Goal: Task Accomplishment & Management: Use online tool/utility

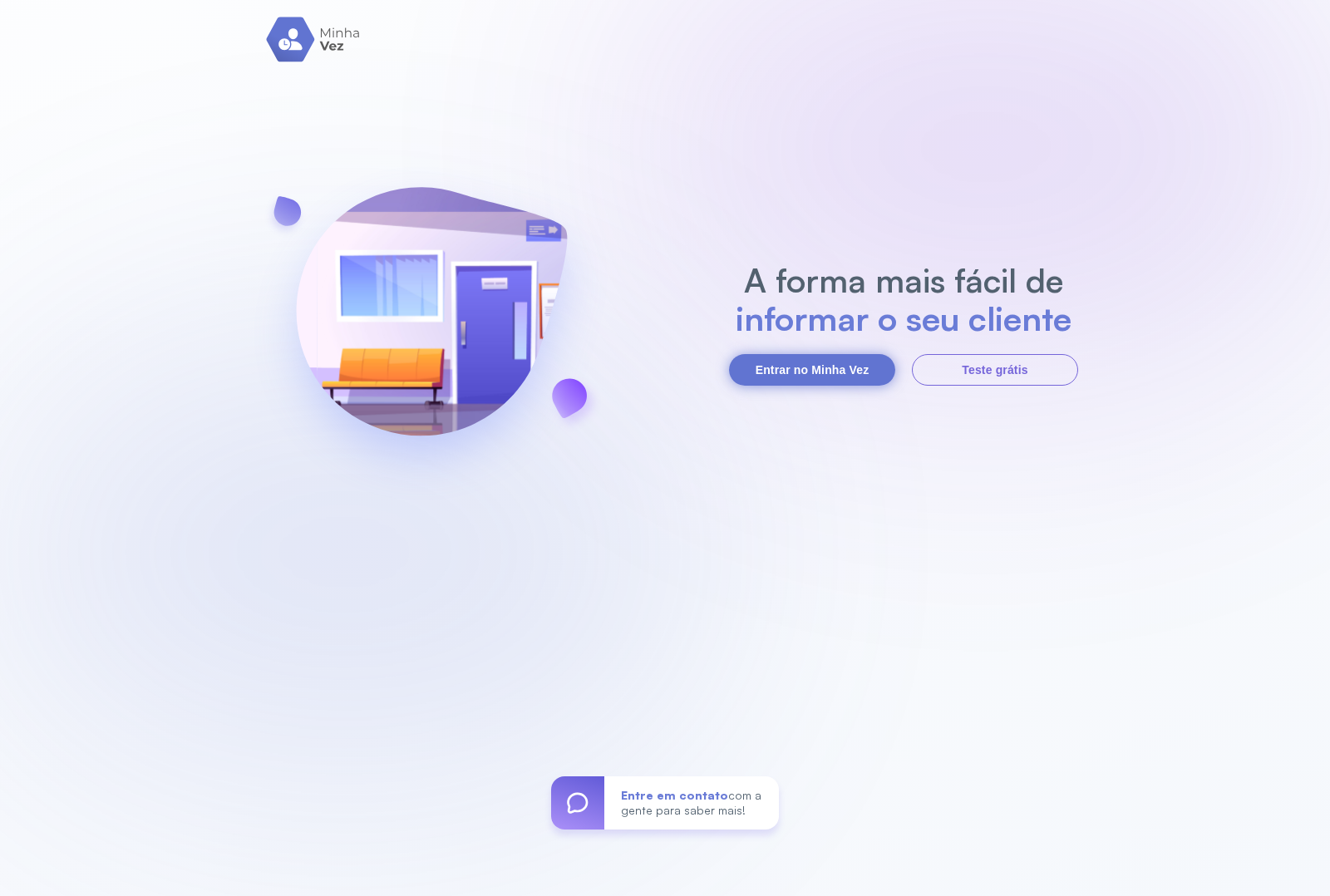
click at [791, 373] on button "Entrar no Minha Vez" at bounding box center [811, 370] width 167 height 32
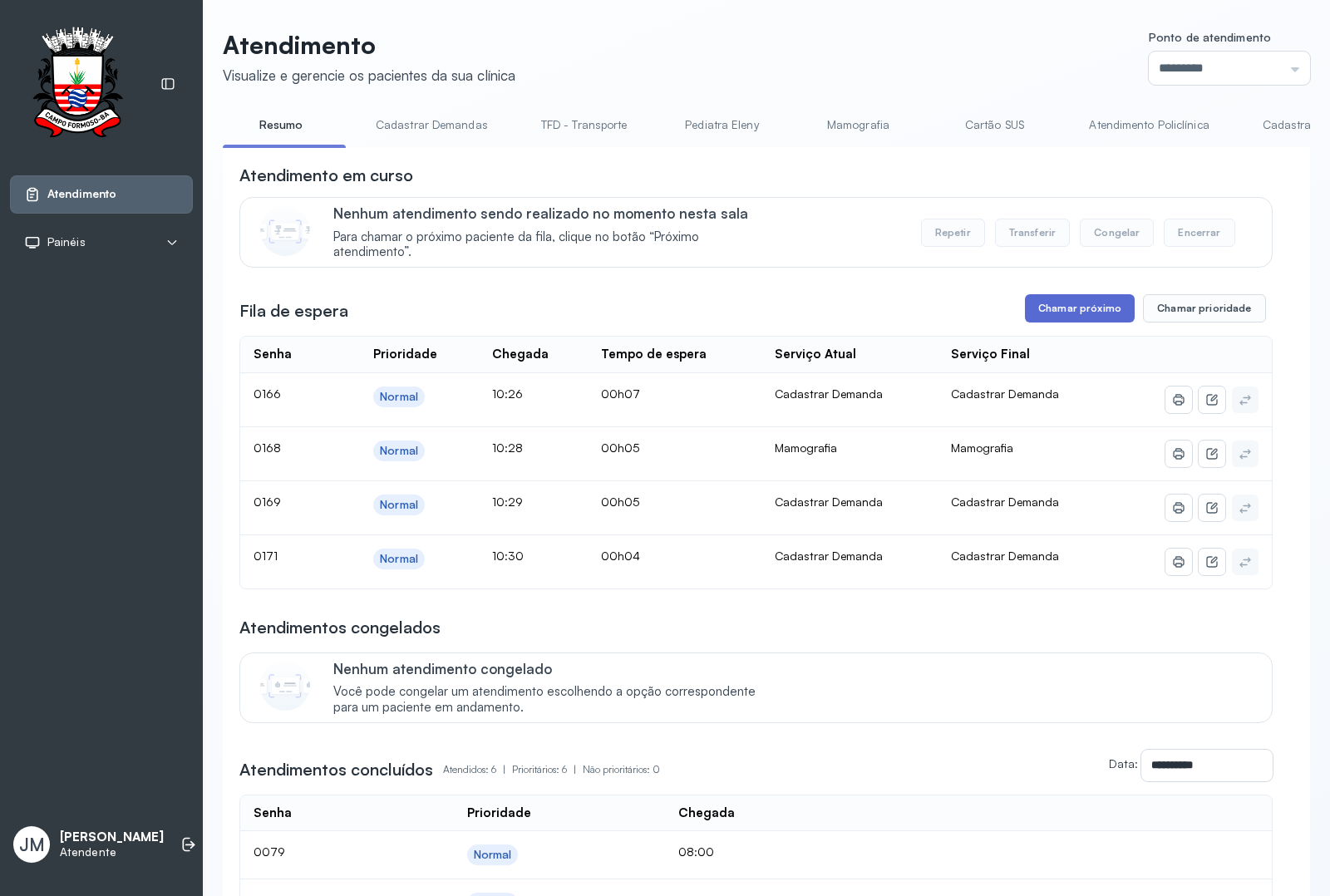
click at [1086, 313] on button "Chamar próximo" at bounding box center [1079, 308] width 109 height 29
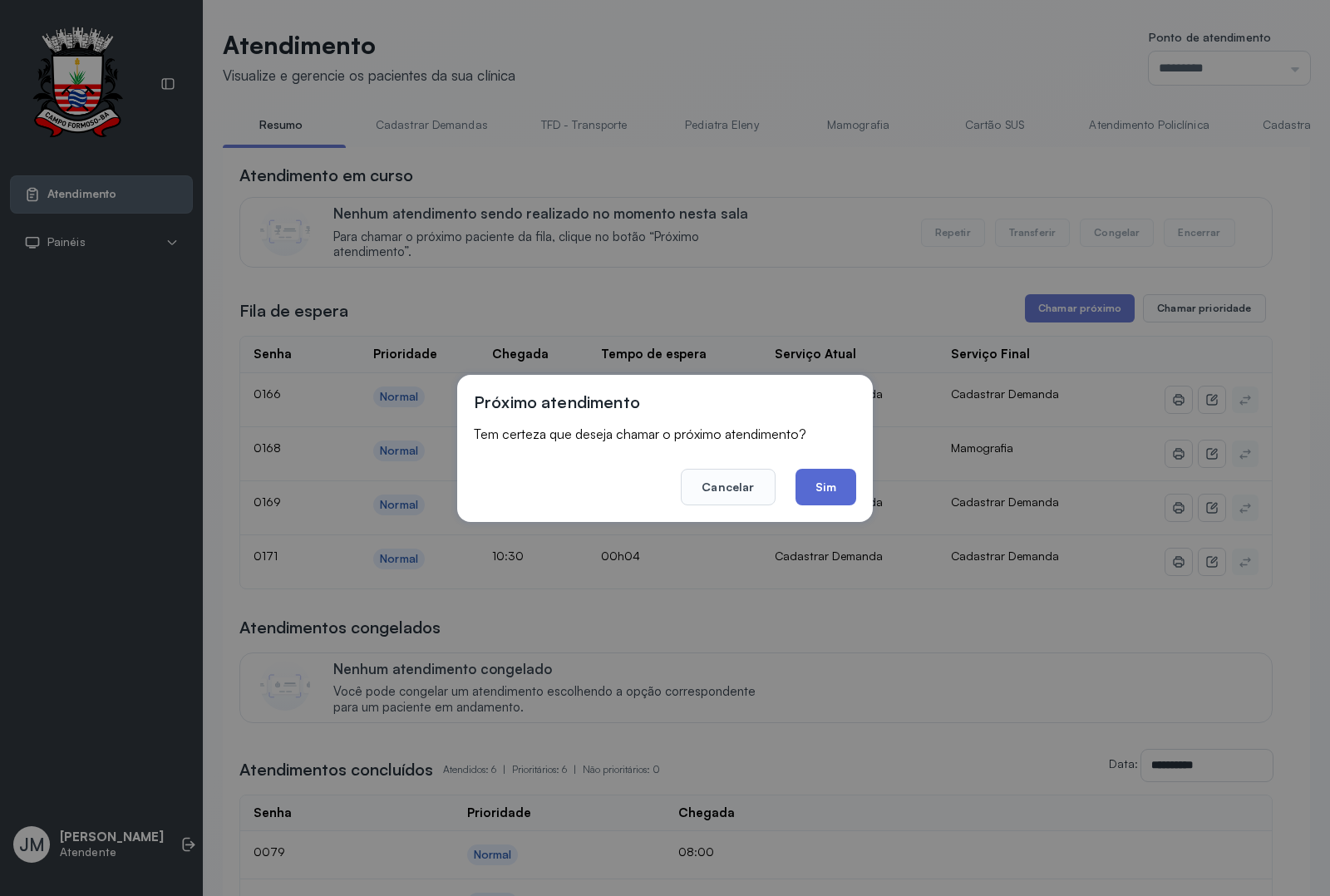
click at [815, 478] on button "Sim" at bounding box center [826, 486] width 61 height 36
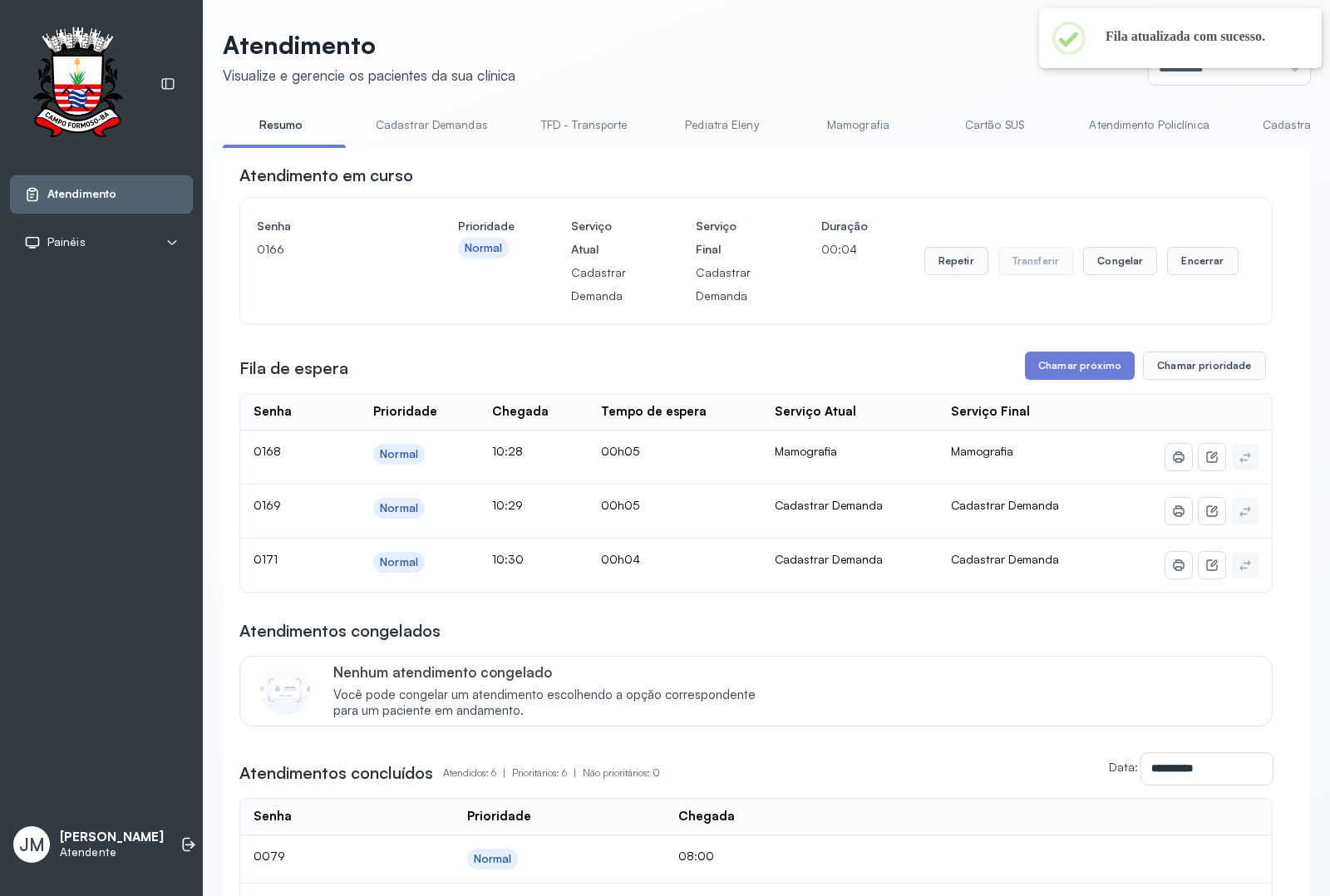
click at [1286, 67] on div at bounding box center [1180, 66] width 283 height 3
click at [1282, 68] on input "*********" at bounding box center [1229, 68] width 162 height 34
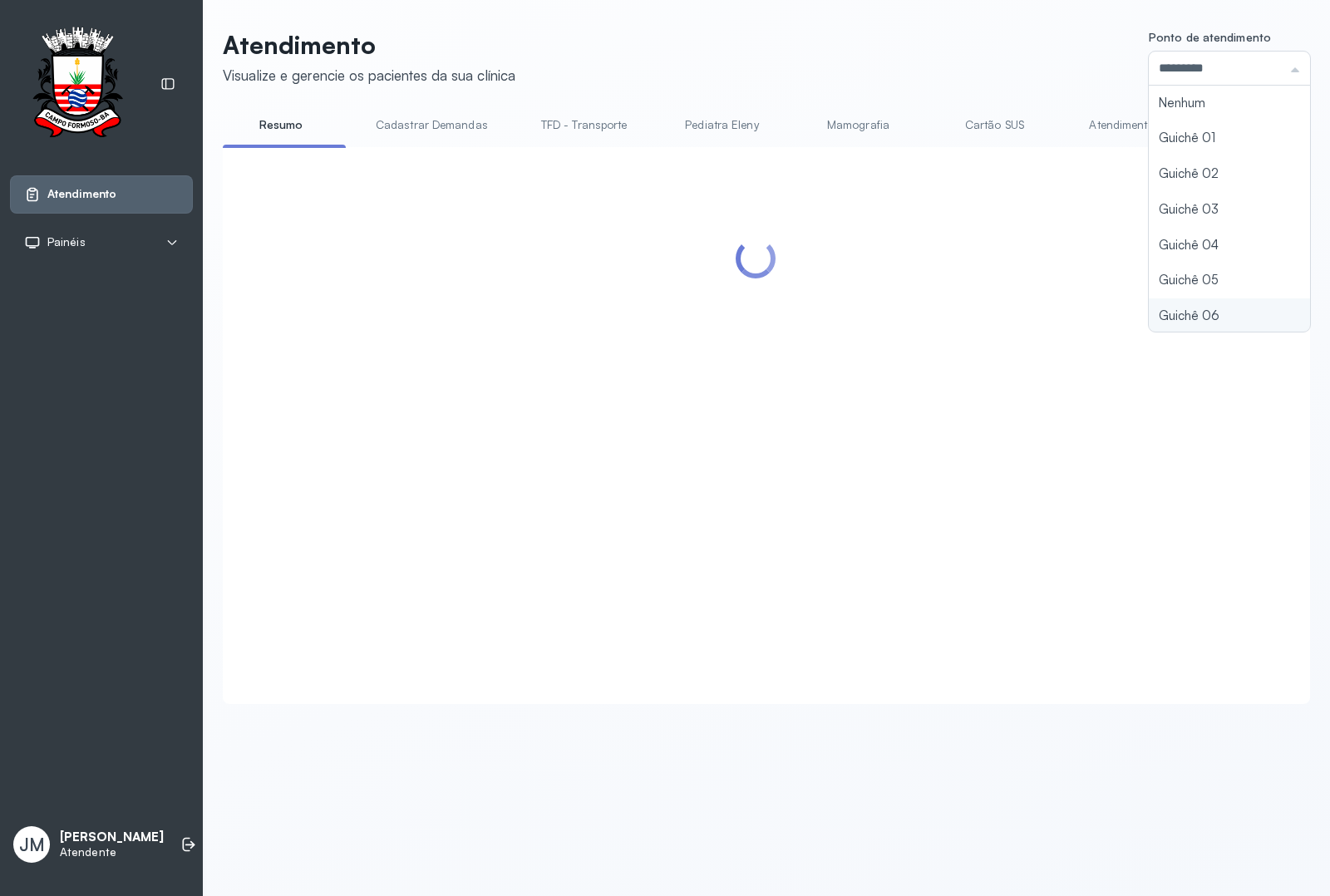
type input "*********"
click at [1164, 315] on div "Atendimento Visualize e gerencie os pacientes da sua clínica Ponto de atendimen…" at bounding box center [766, 367] width 1086 height 674
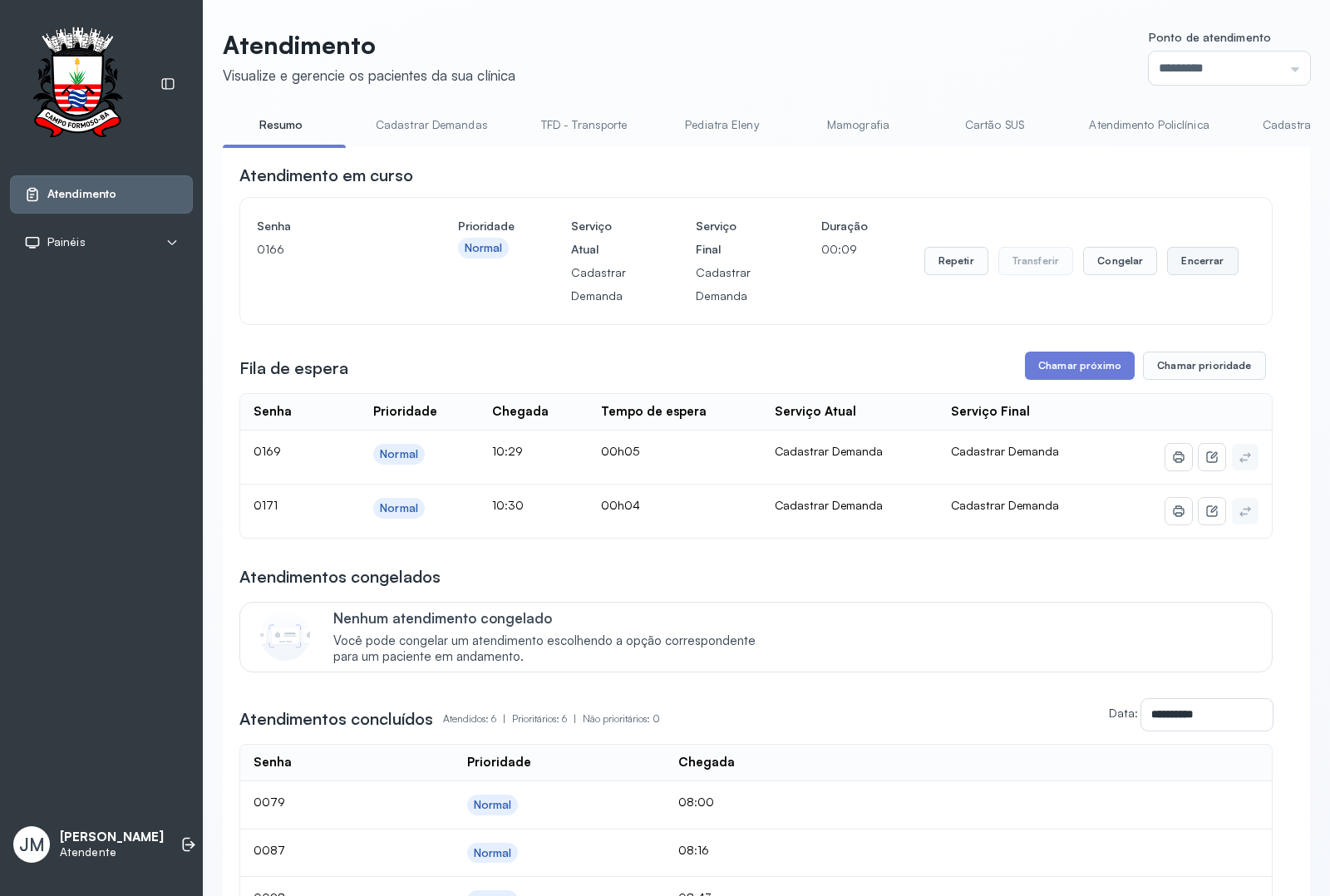
click at [1191, 263] on button "Encerrar" at bounding box center [1202, 260] width 71 height 29
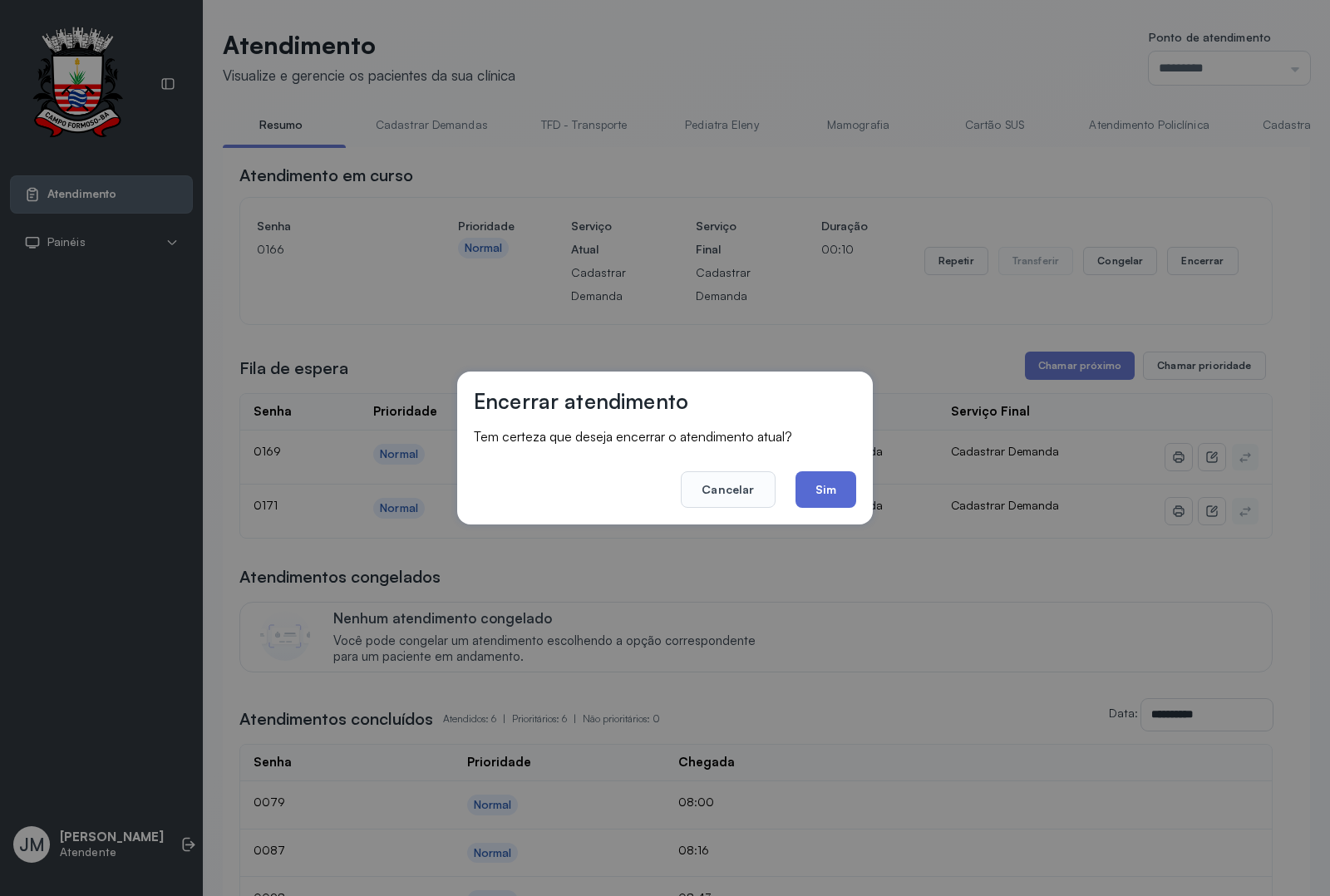
click at [817, 472] on button "Sim" at bounding box center [826, 489] width 61 height 36
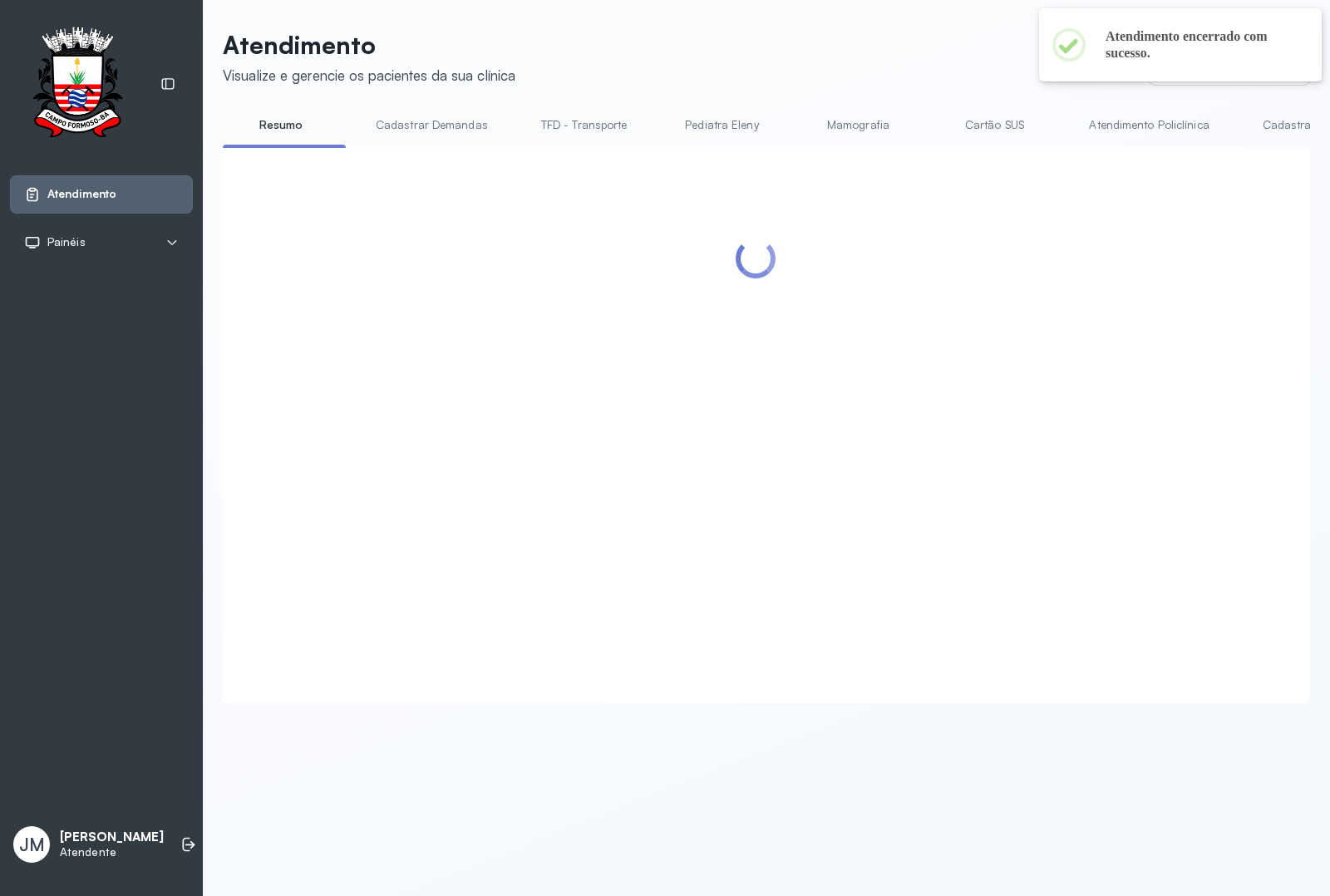
click at [1024, 368] on div at bounding box center [756, 405] width 1033 height 484
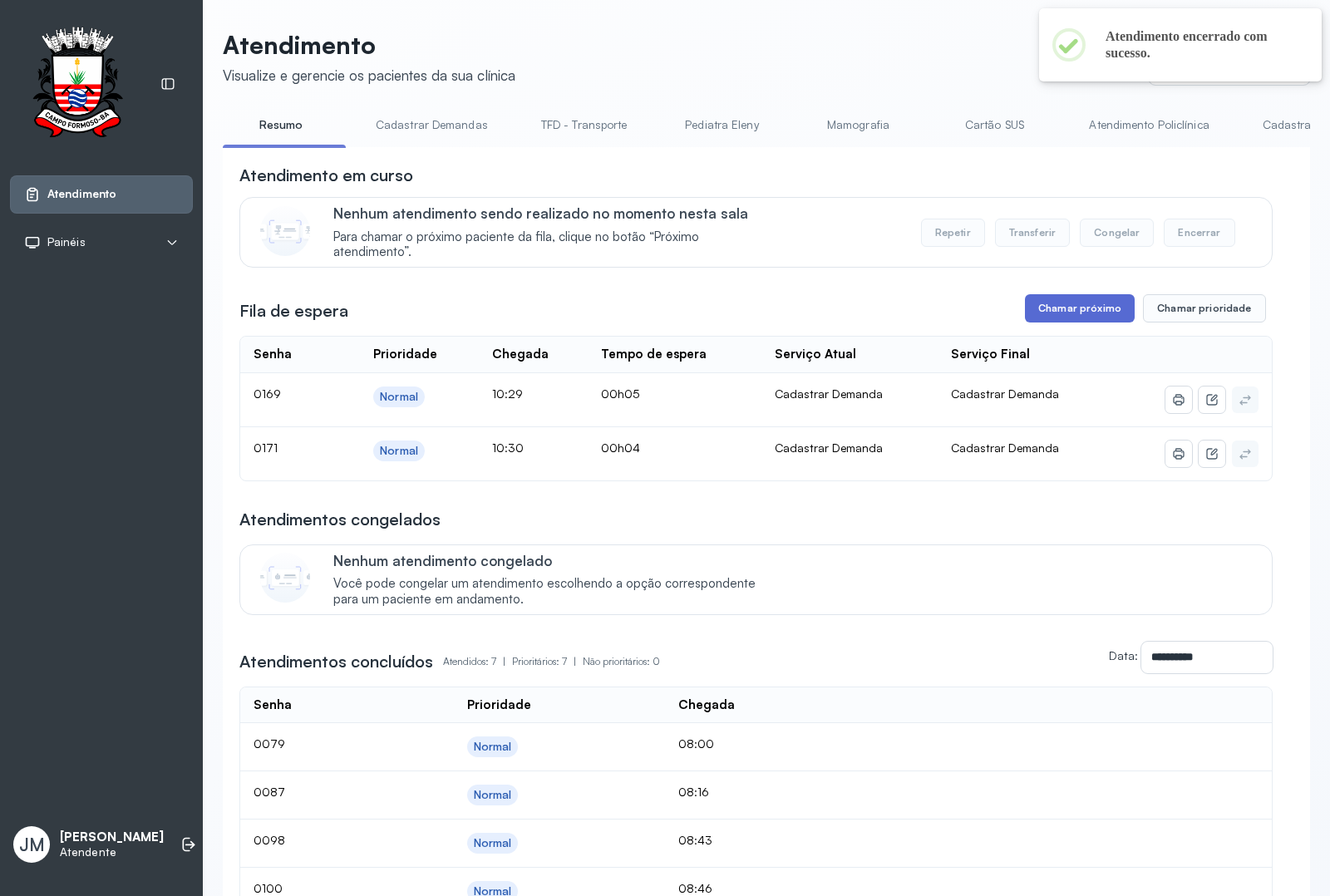
click at [1070, 310] on button "Chamar próximo" at bounding box center [1079, 308] width 109 height 29
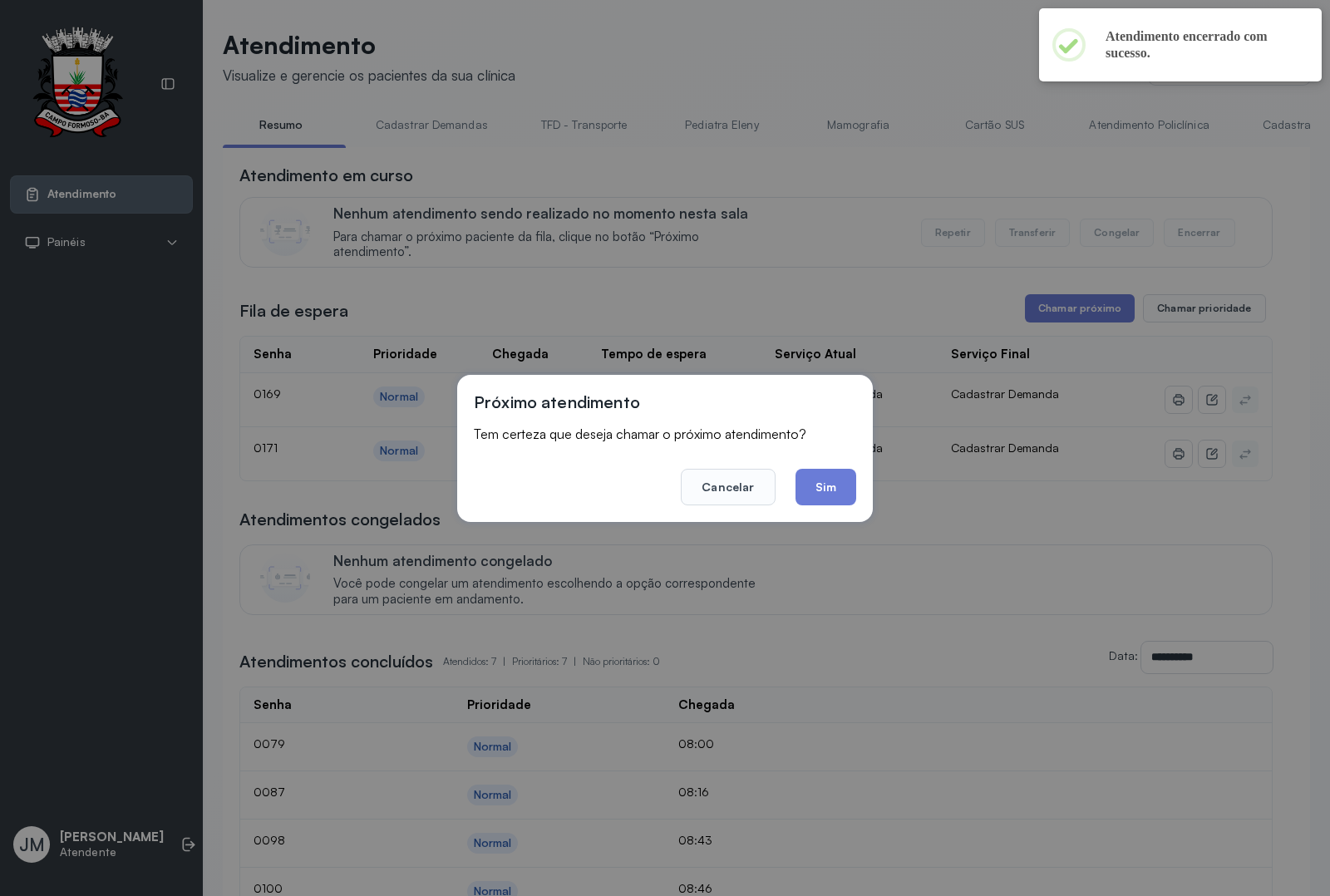
drag, startPoint x: 803, startPoint y: 476, endPoint x: 818, endPoint y: 470, distance: 16.2
click at [803, 478] on button "Sim" at bounding box center [826, 486] width 61 height 36
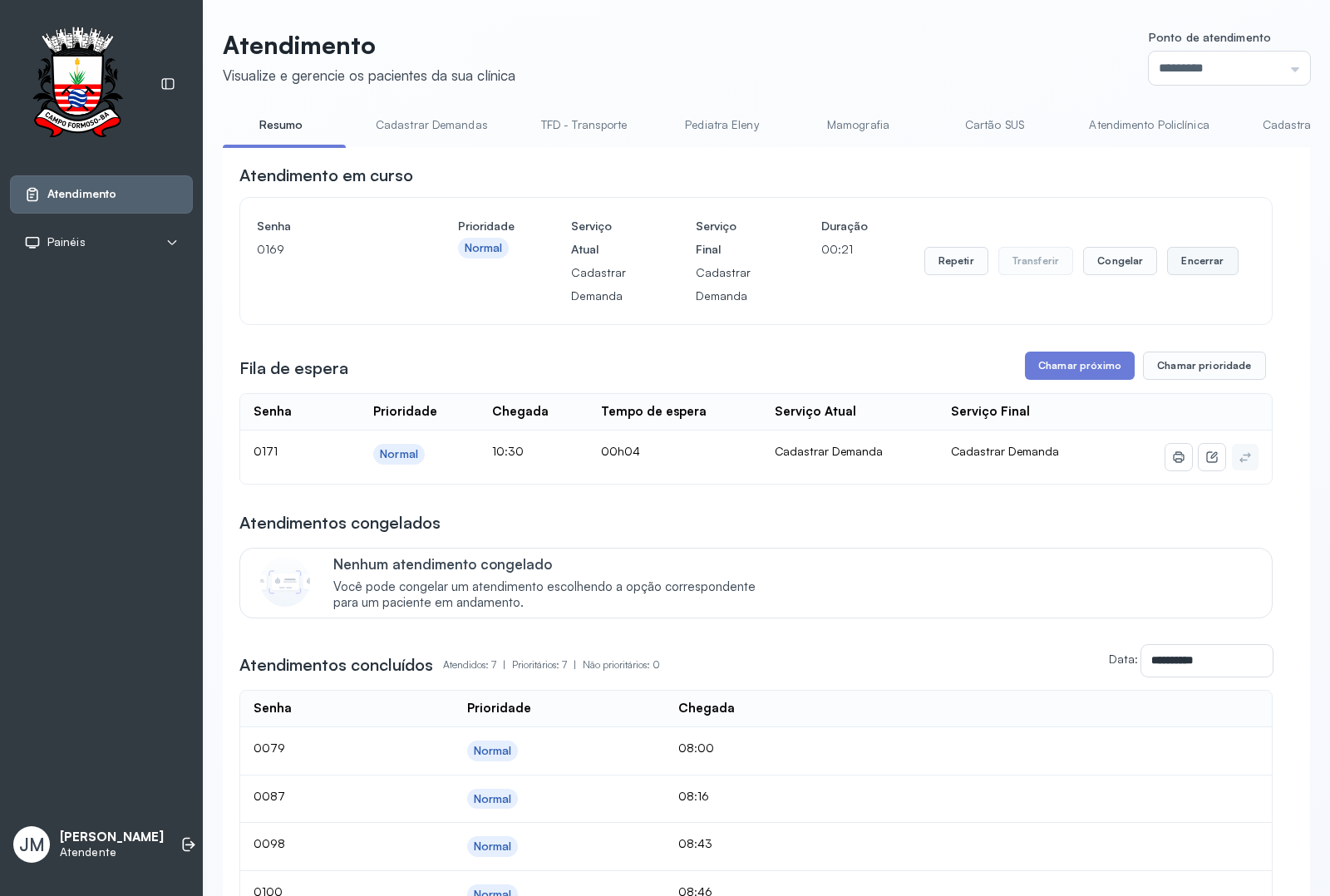
click at [1172, 261] on button "Encerrar" at bounding box center [1202, 260] width 71 height 29
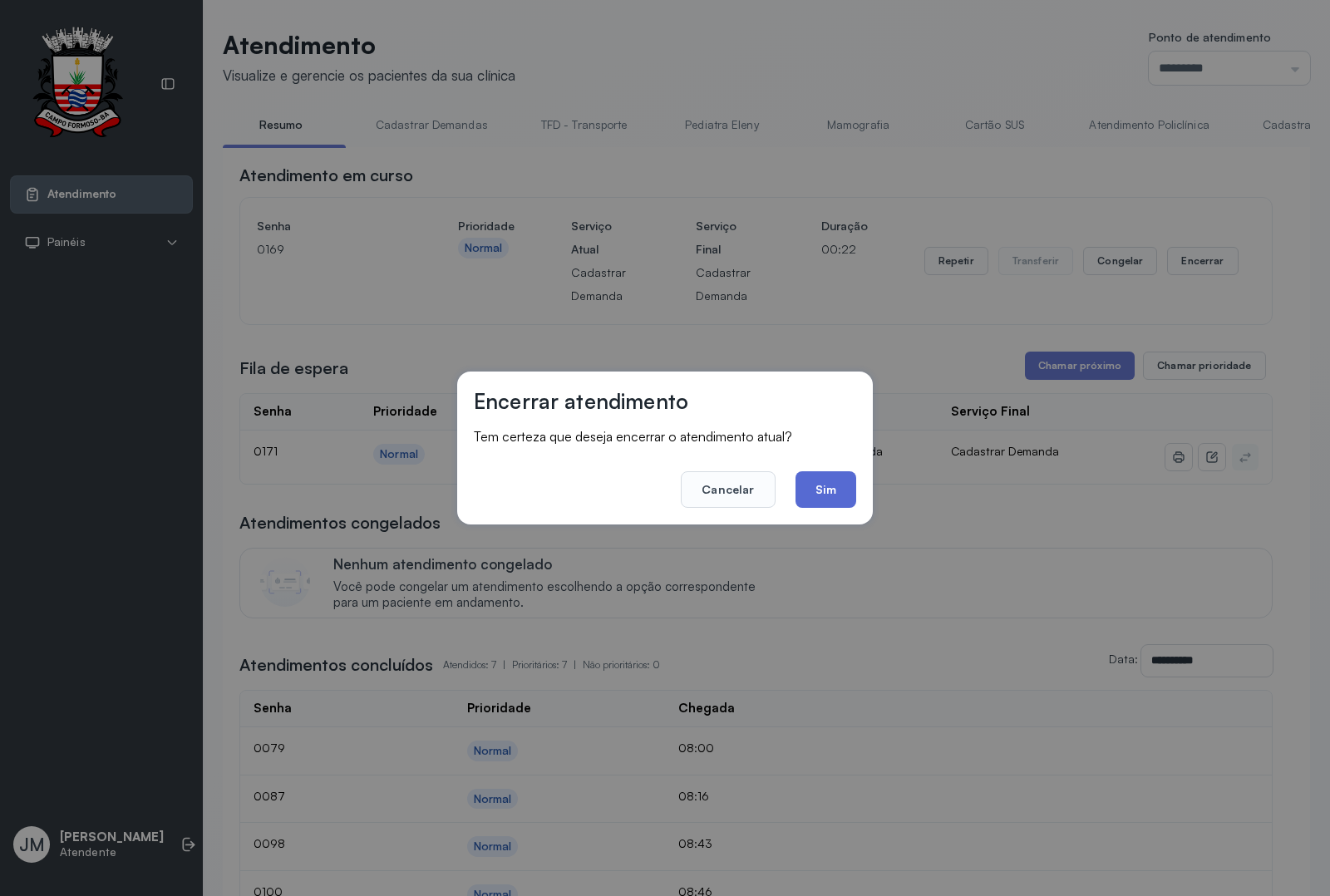
click at [844, 491] on button "Sim" at bounding box center [826, 489] width 61 height 36
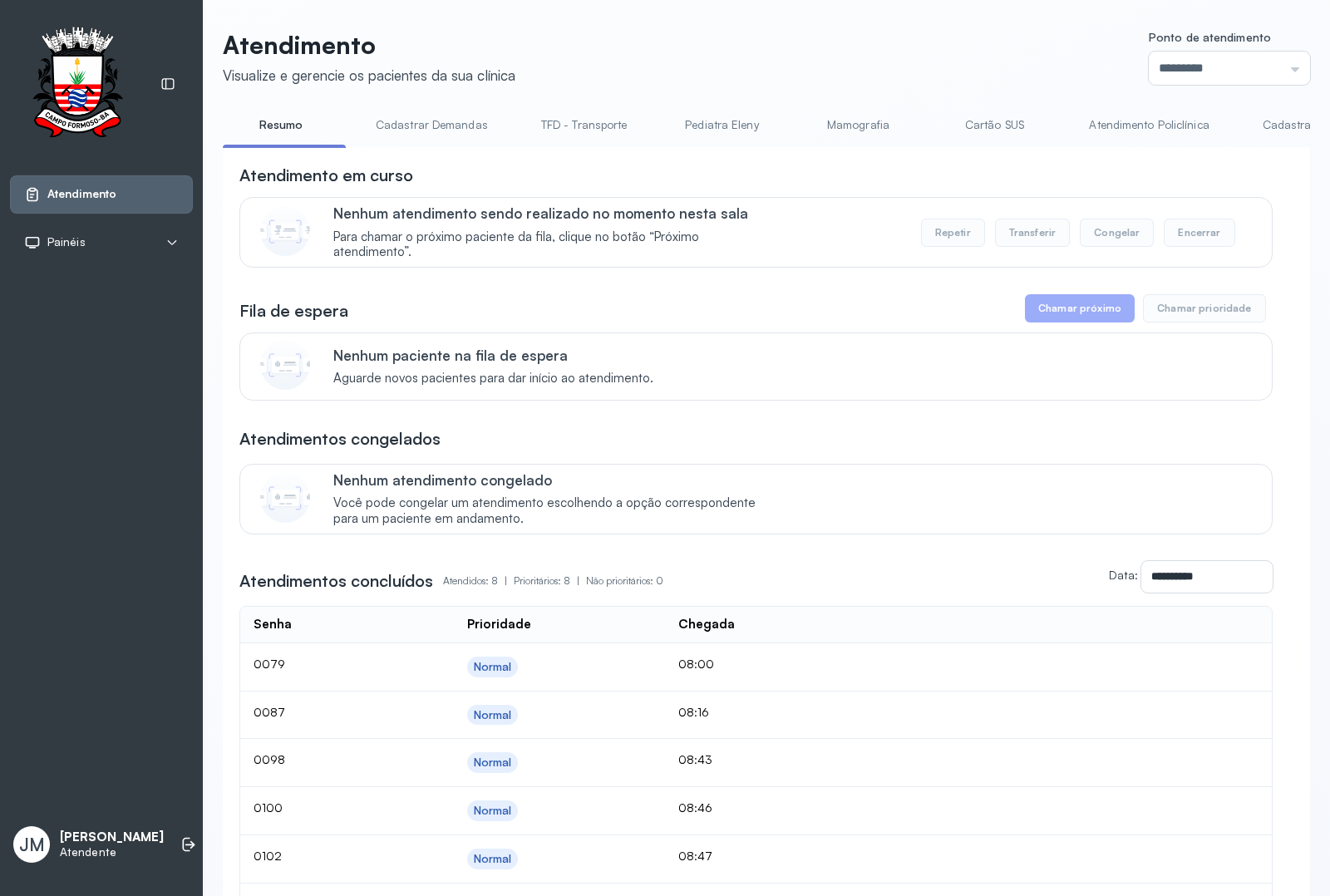
click at [263, 129] on link "Resumo" at bounding box center [281, 125] width 116 height 28
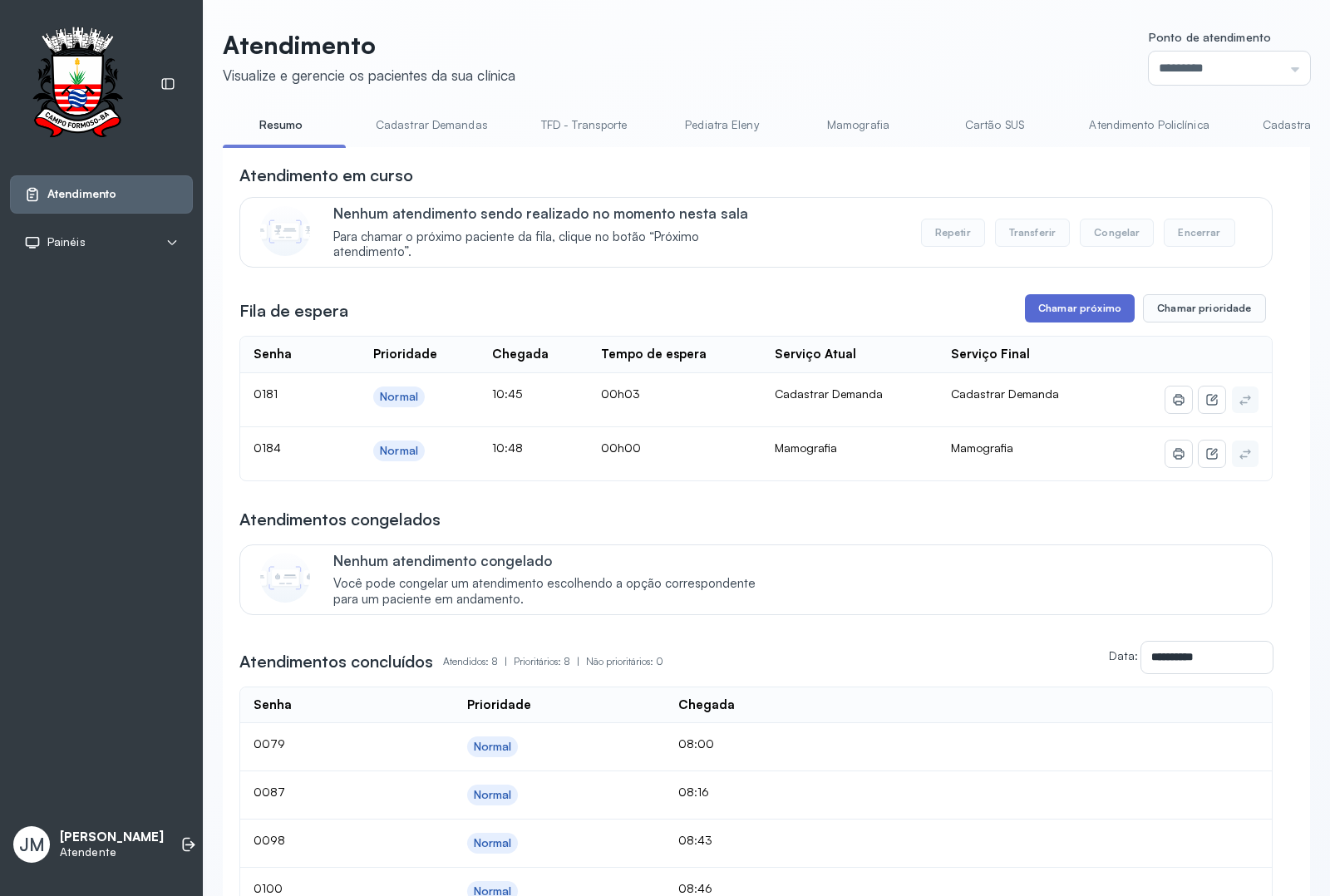
click at [1058, 310] on button "Chamar próximo" at bounding box center [1079, 308] width 109 height 29
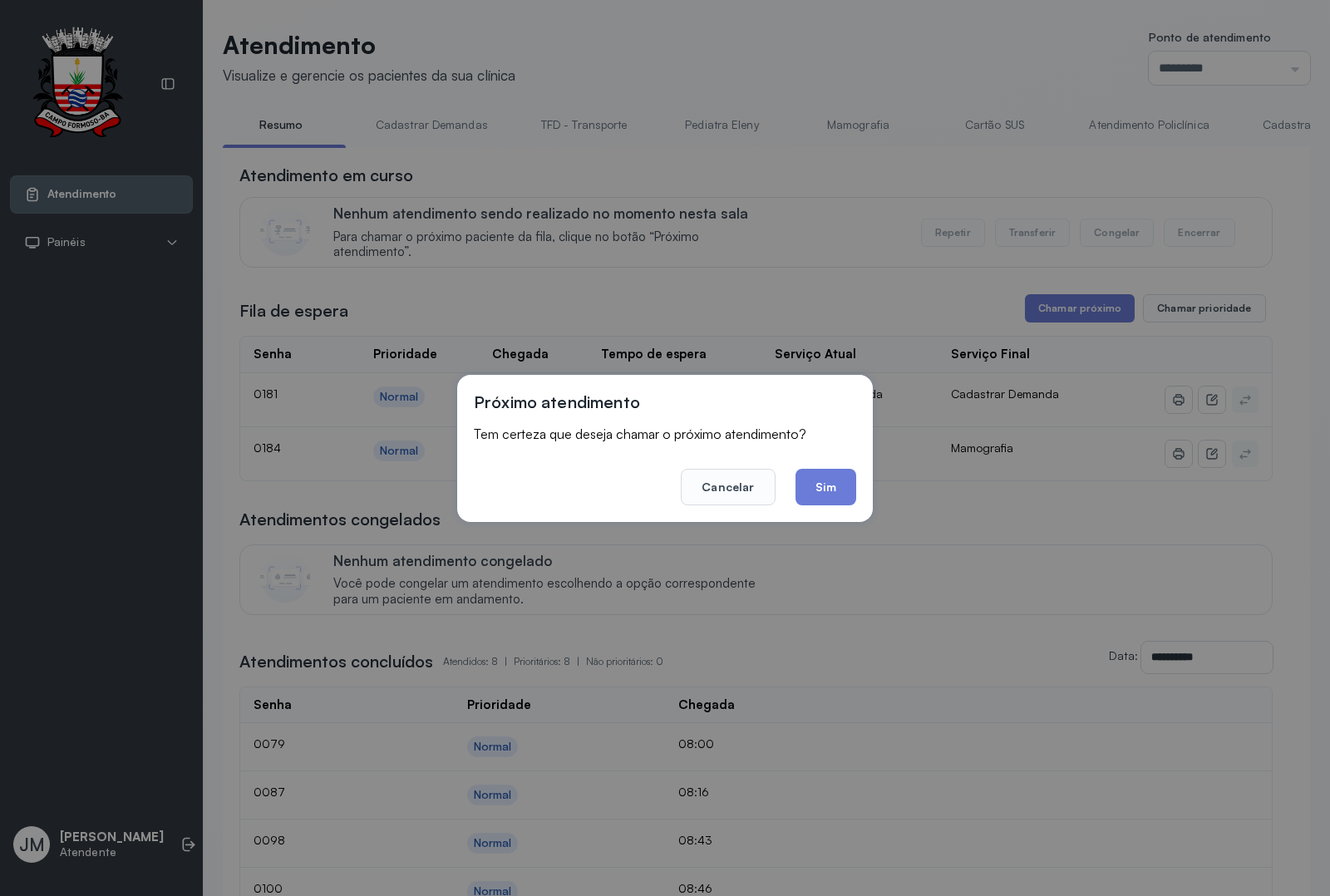
click at [811, 484] on button "Sim" at bounding box center [826, 486] width 61 height 36
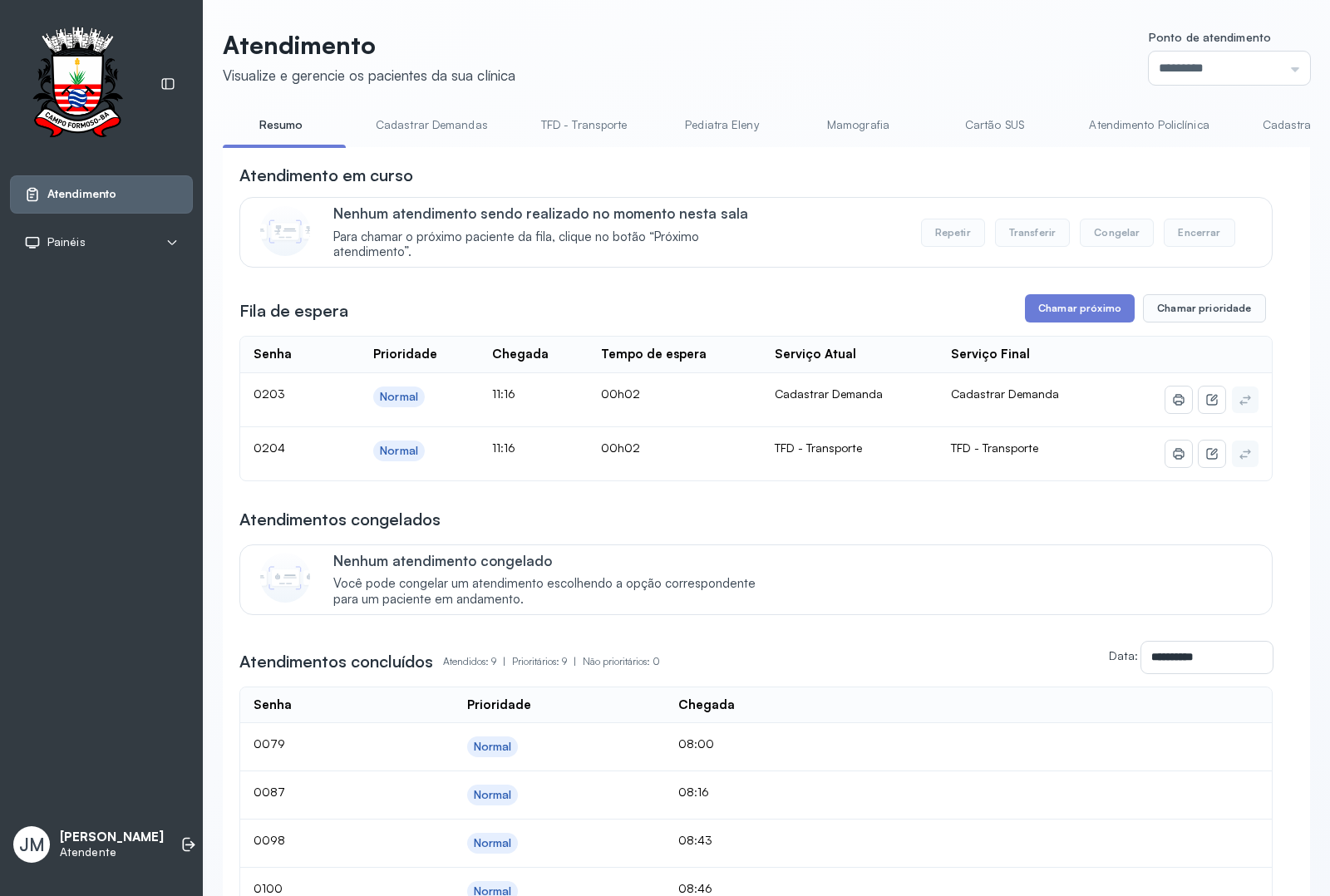
click at [585, 129] on link "TFD - Transporte" at bounding box center [584, 125] width 119 height 28
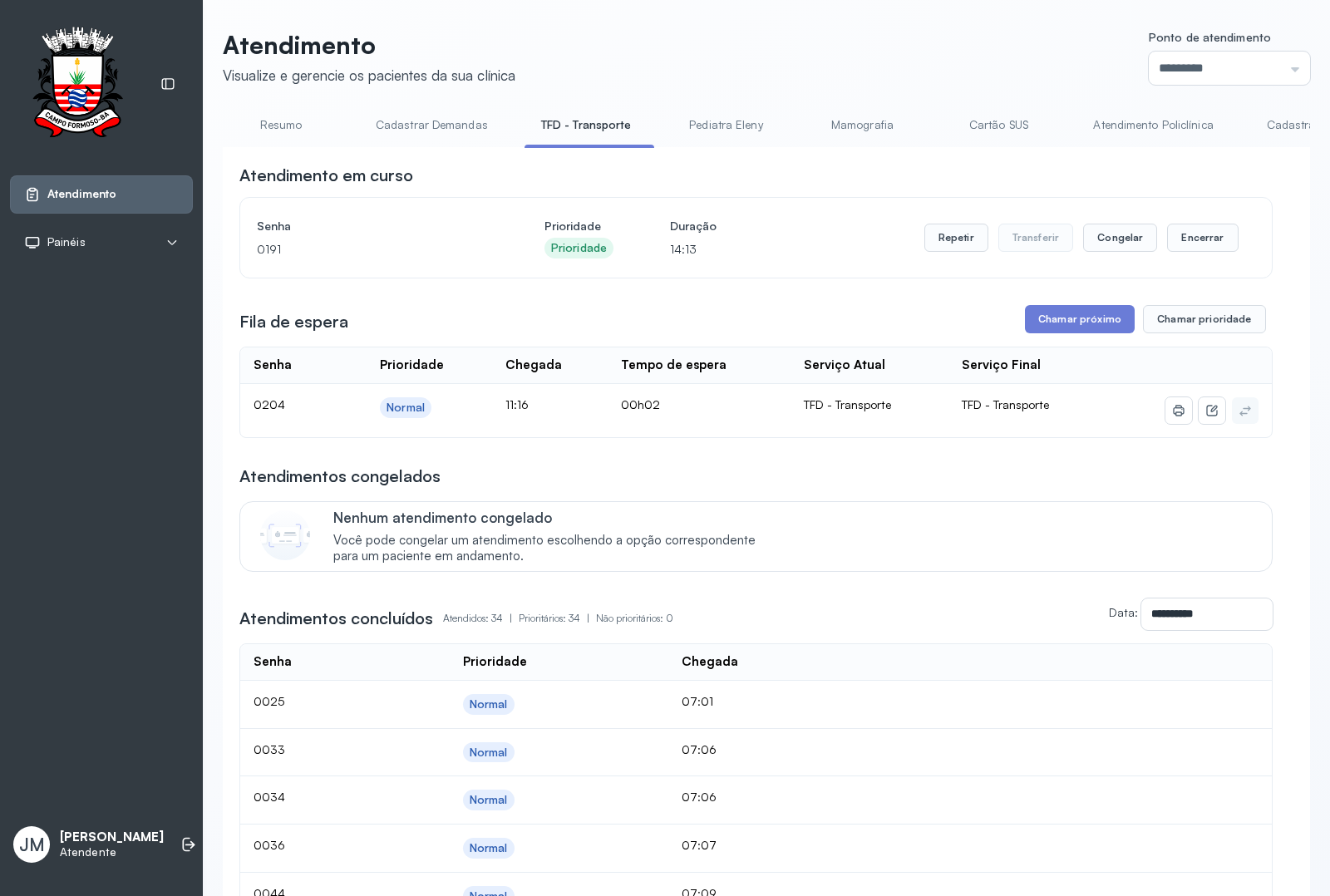
click at [1064, 315] on button "Chamar próximo" at bounding box center [1079, 318] width 109 height 29
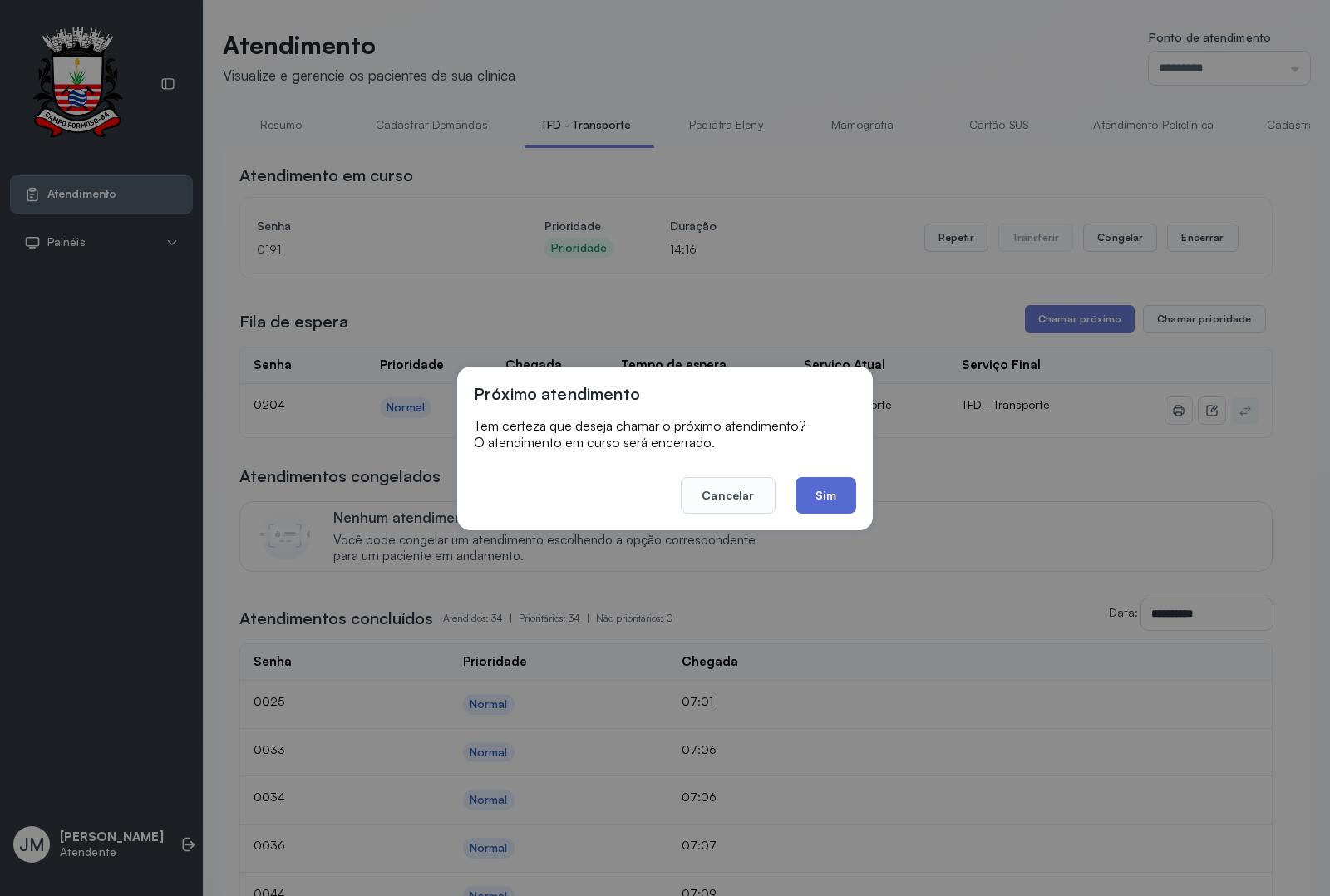
click at [817, 497] on button "Sim" at bounding box center [826, 495] width 61 height 36
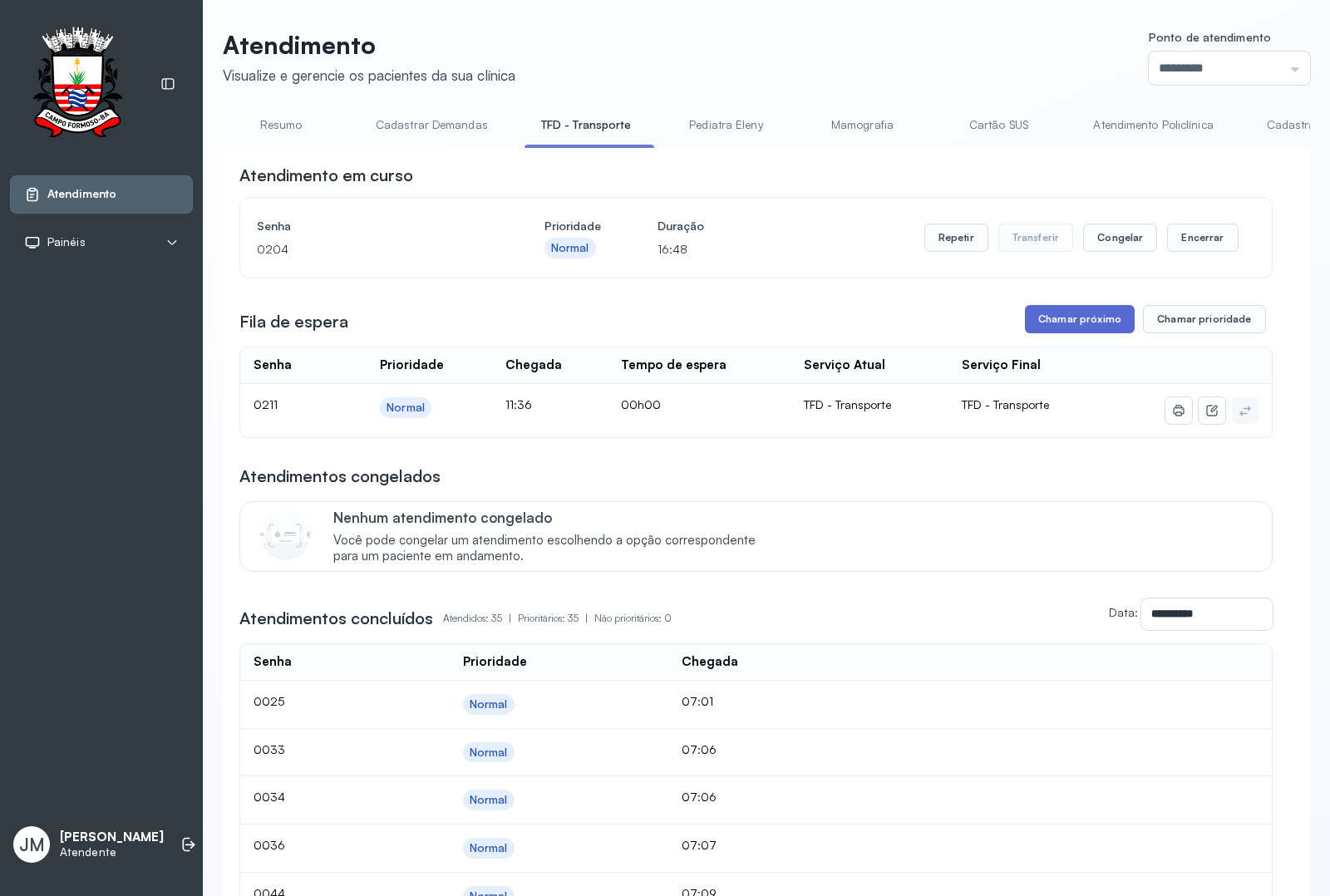
click at [1083, 333] on button "Chamar próximo" at bounding box center [1079, 318] width 109 height 29
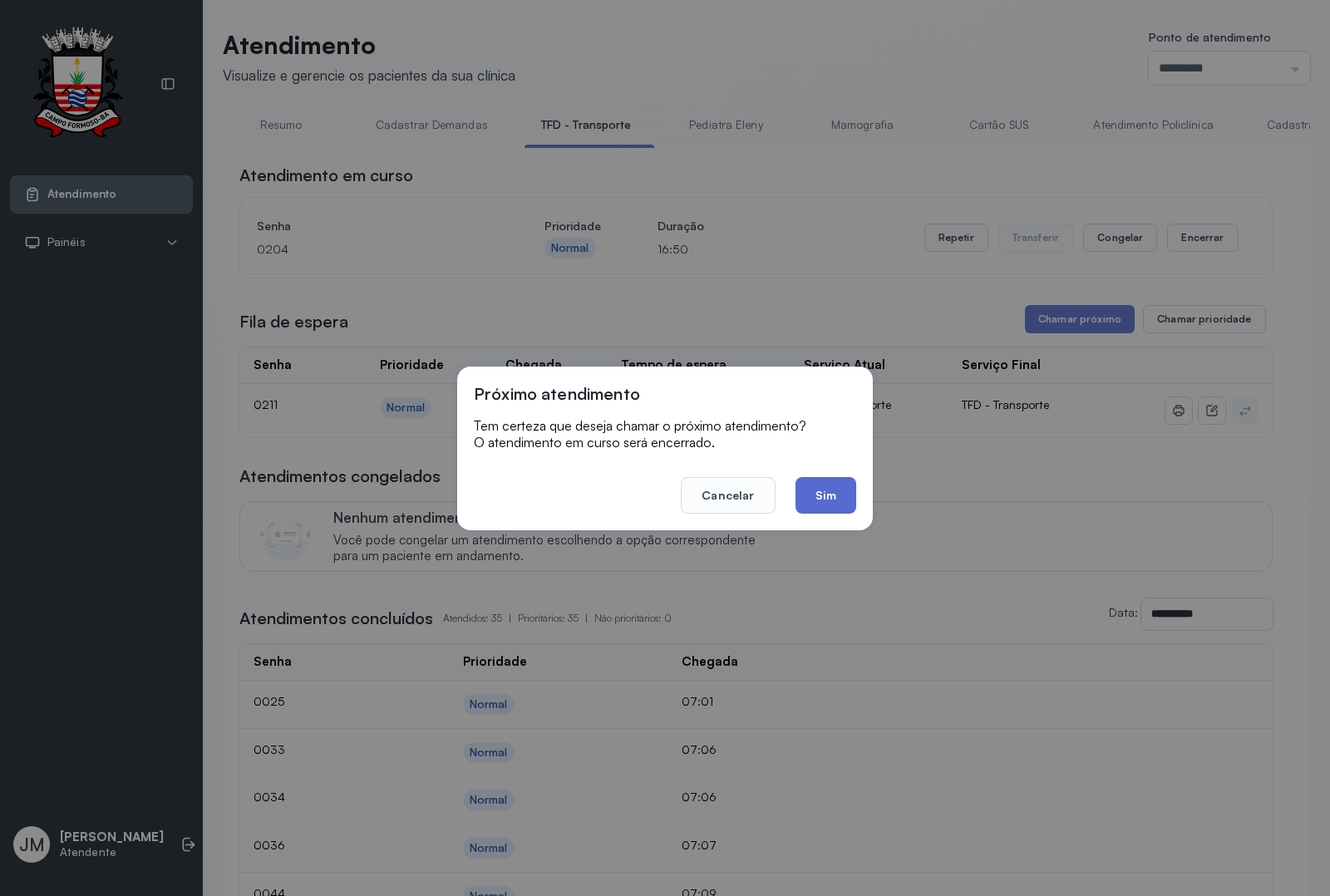
click at [828, 510] on button "Sim" at bounding box center [826, 495] width 61 height 36
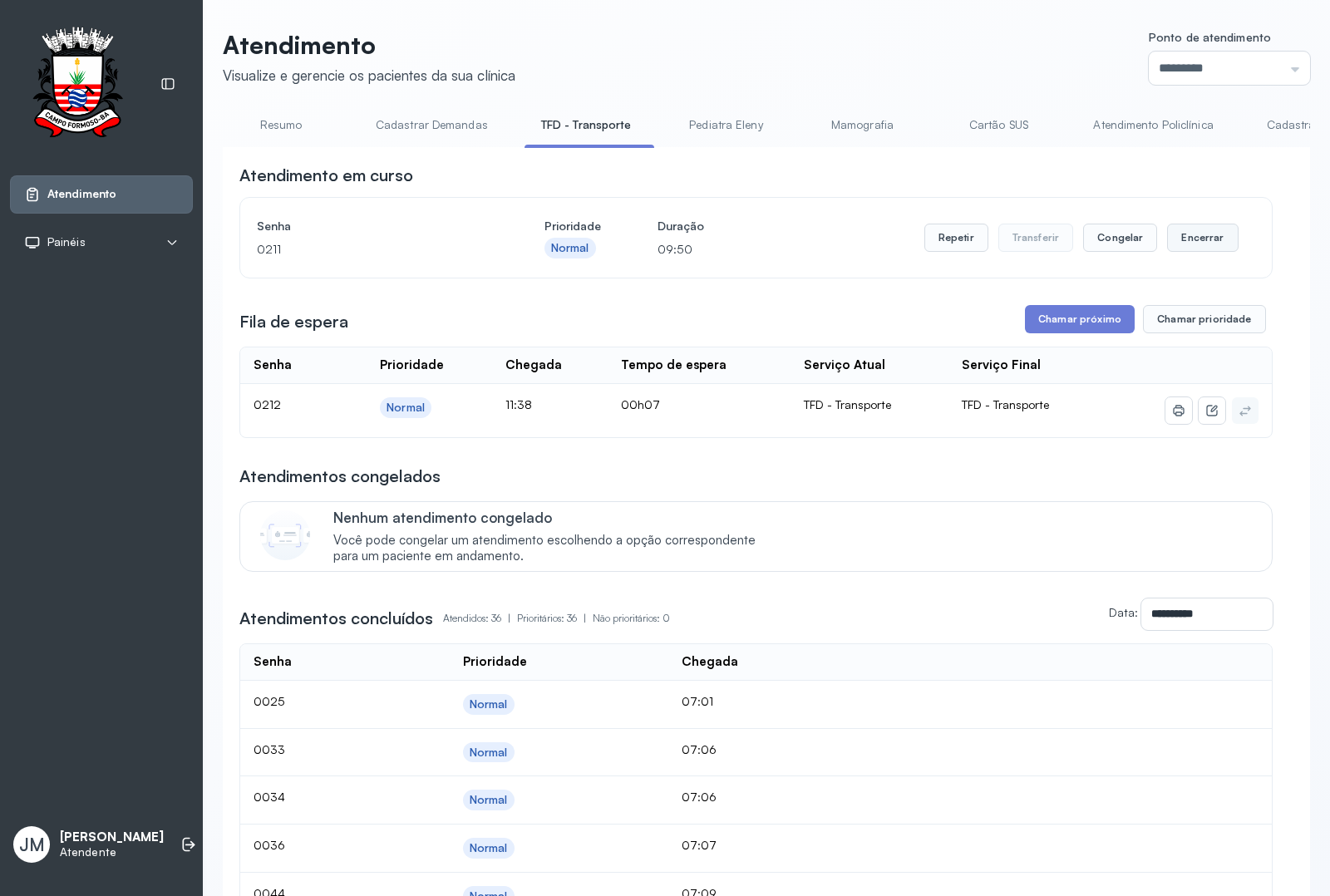
click at [1191, 238] on button "Encerrar" at bounding box center [1202, 238] width 71 height 29
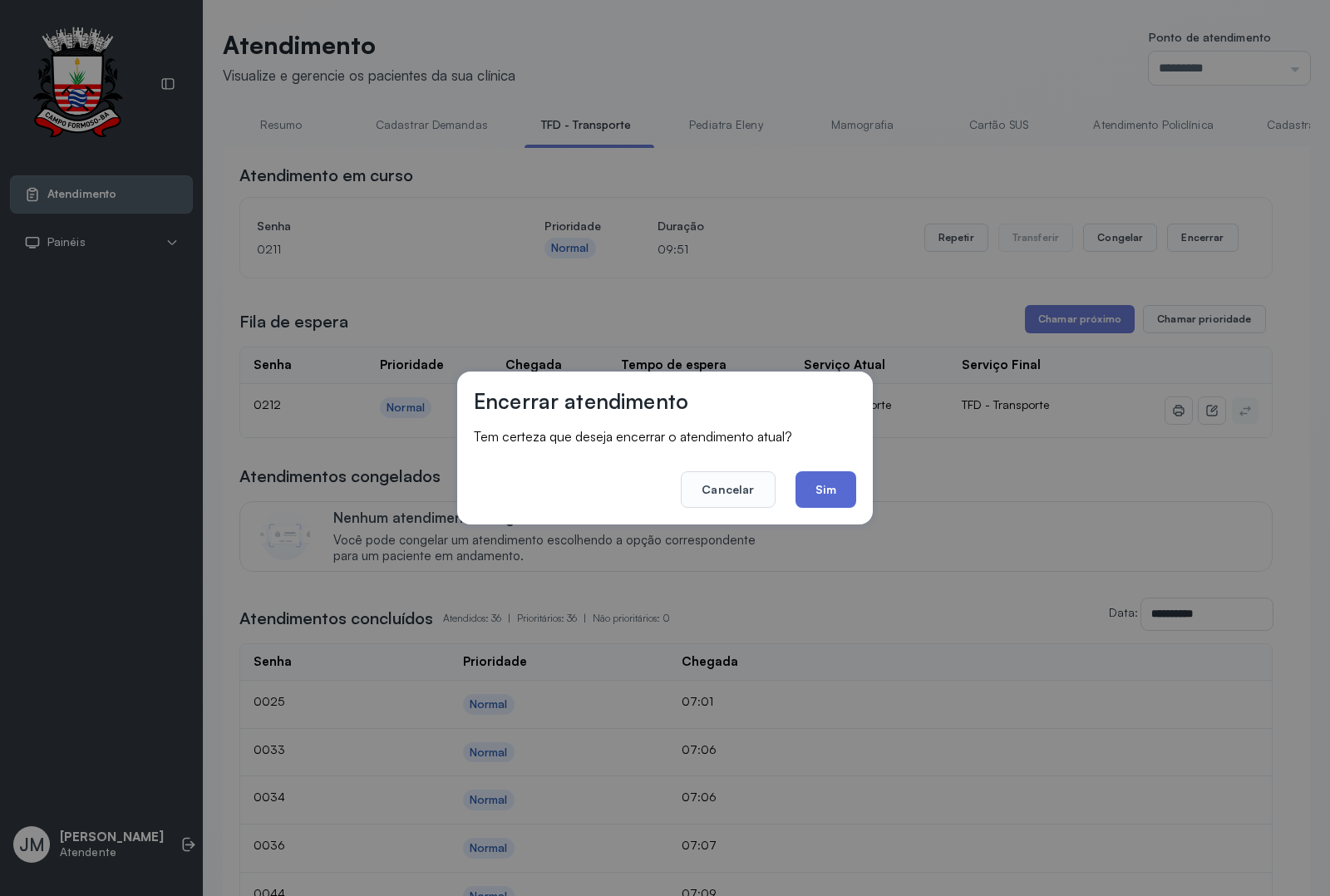
drag, startPoint x: 827, startPoint y: 482, endPoint x: 835, endPoint y: 478, distance: 8.9
click at [829, 480] on button "Sim" at bounding box center [826, 489] width 61 height 36
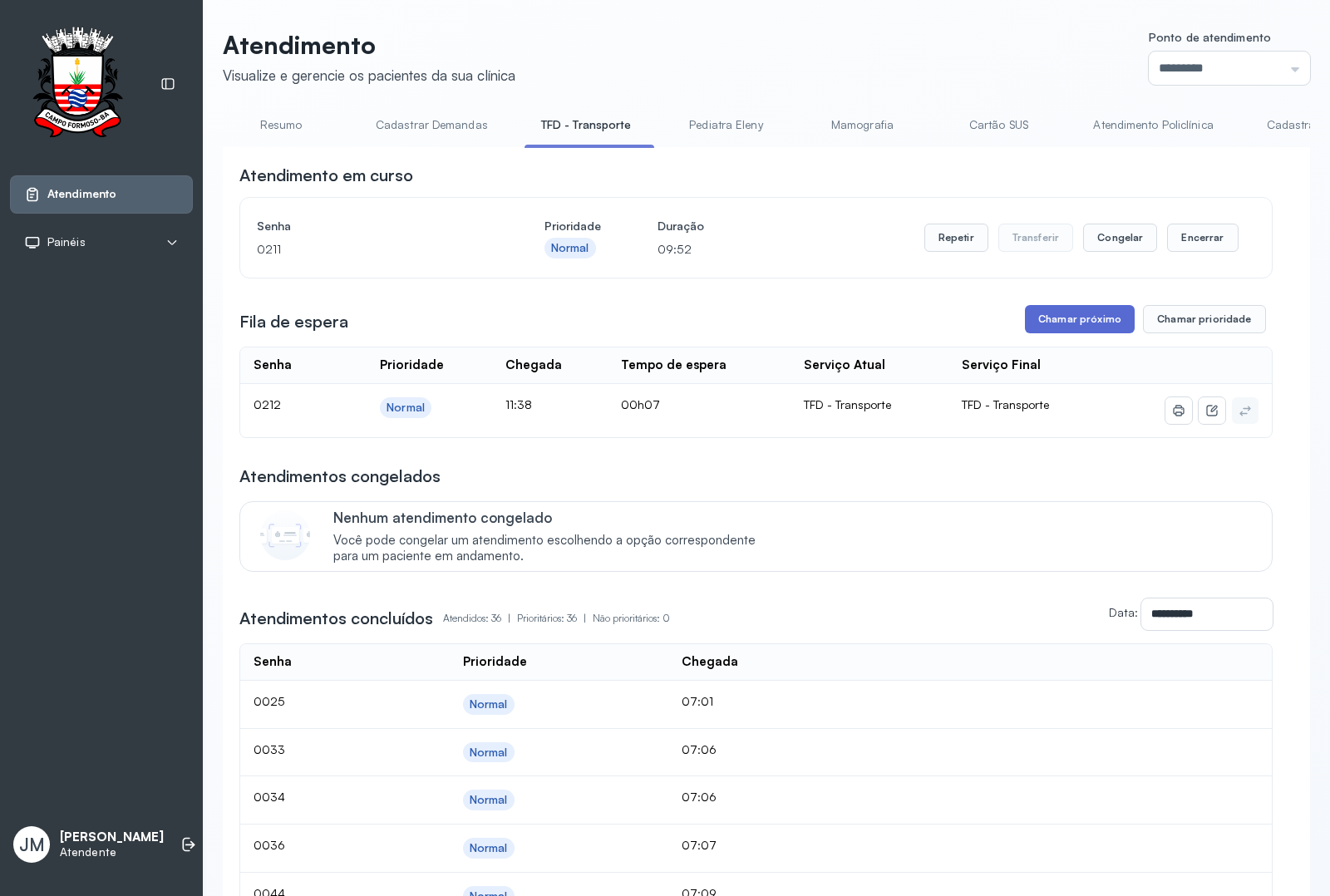
click at [1065, 325] on button "Chamar próximo" at bounding box center [1079, 318] width 109 height 29
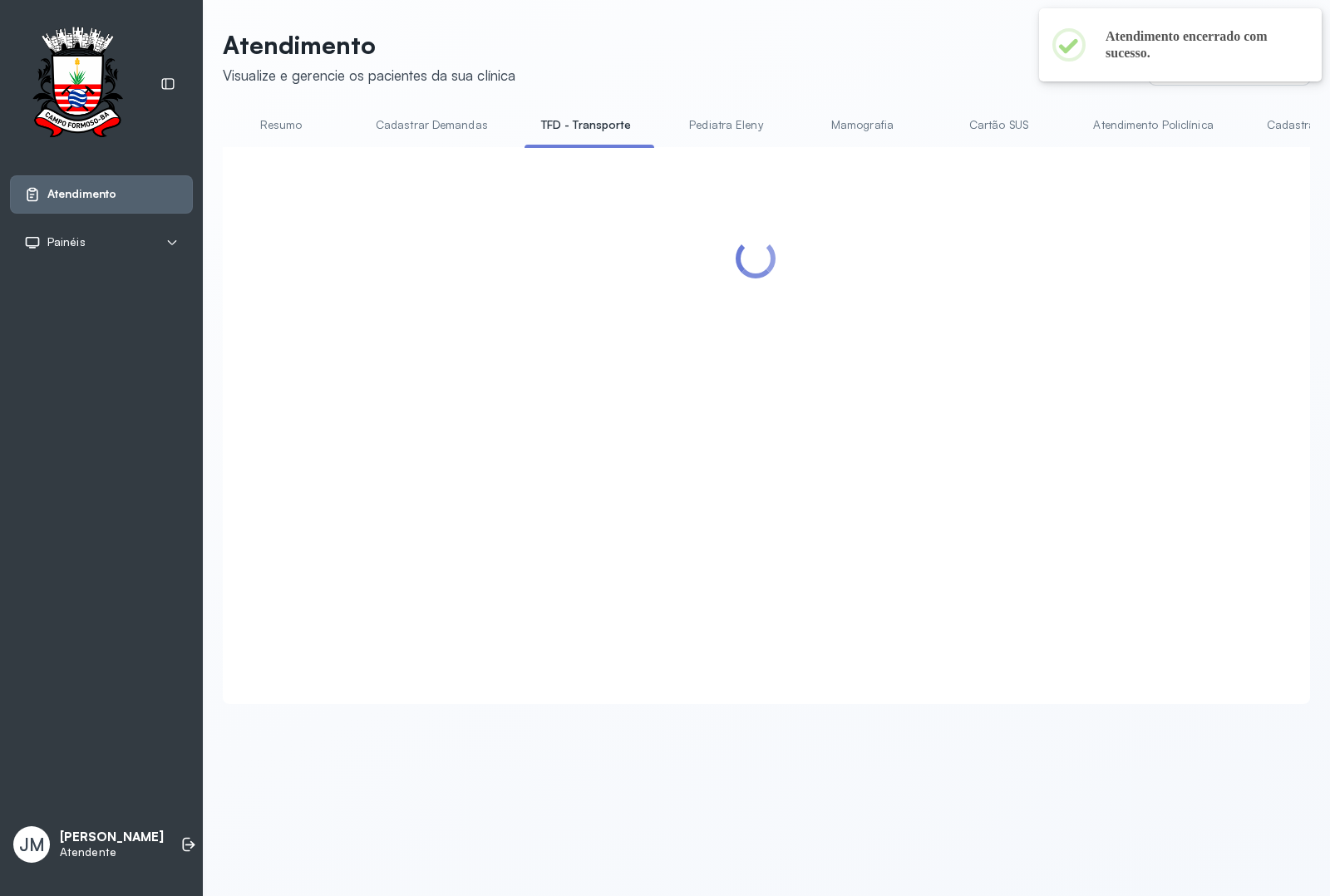
click at [814, 507] on div at bounding box center [756, 405] width 1033 height 484
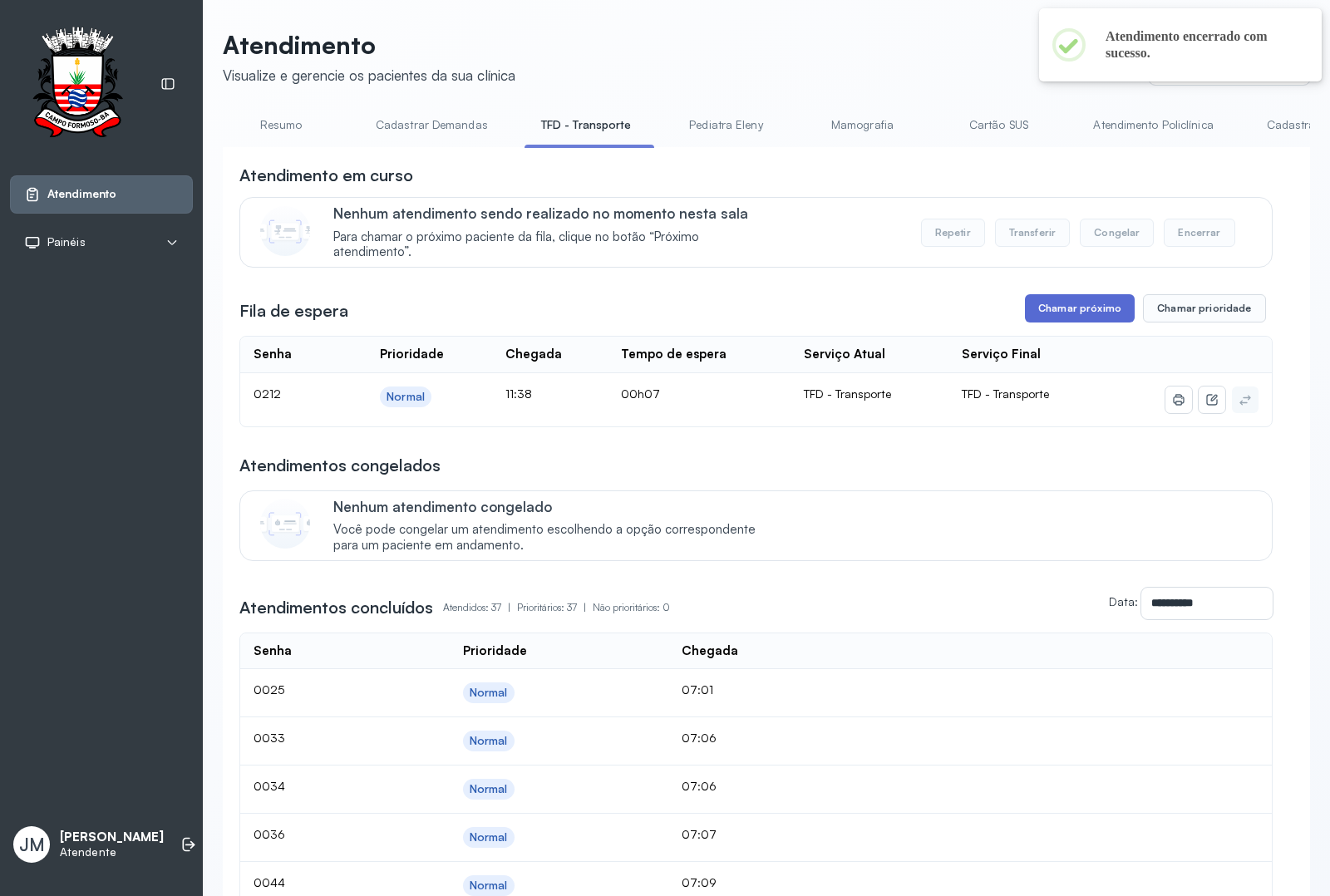
click at [1040, 316] on button "Chamar próximo" at bounding box center [1079, 308] width 109 height 29
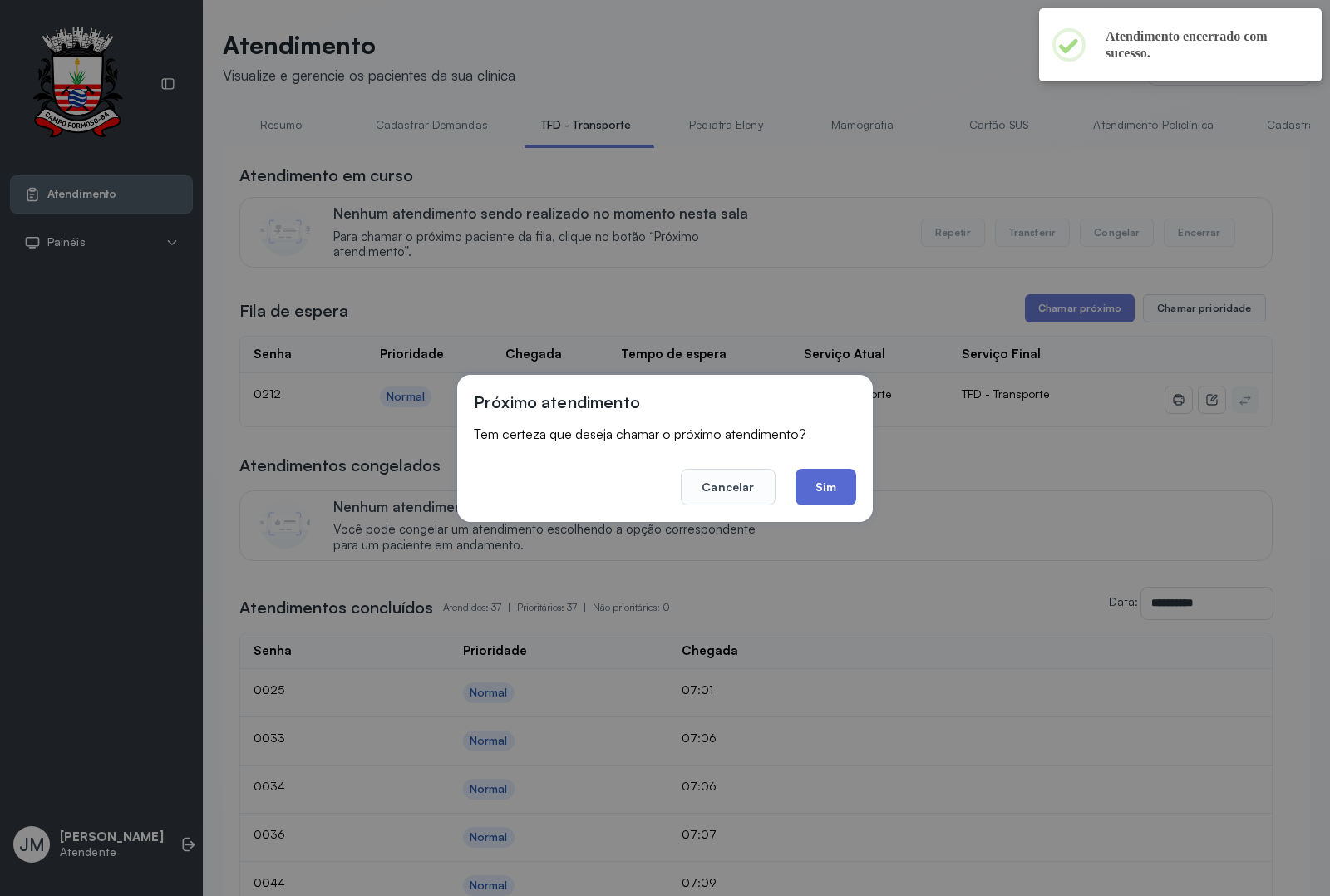
click at [828, 494] on button "Sim" at bounding box center [826, 486] width 61 height 36
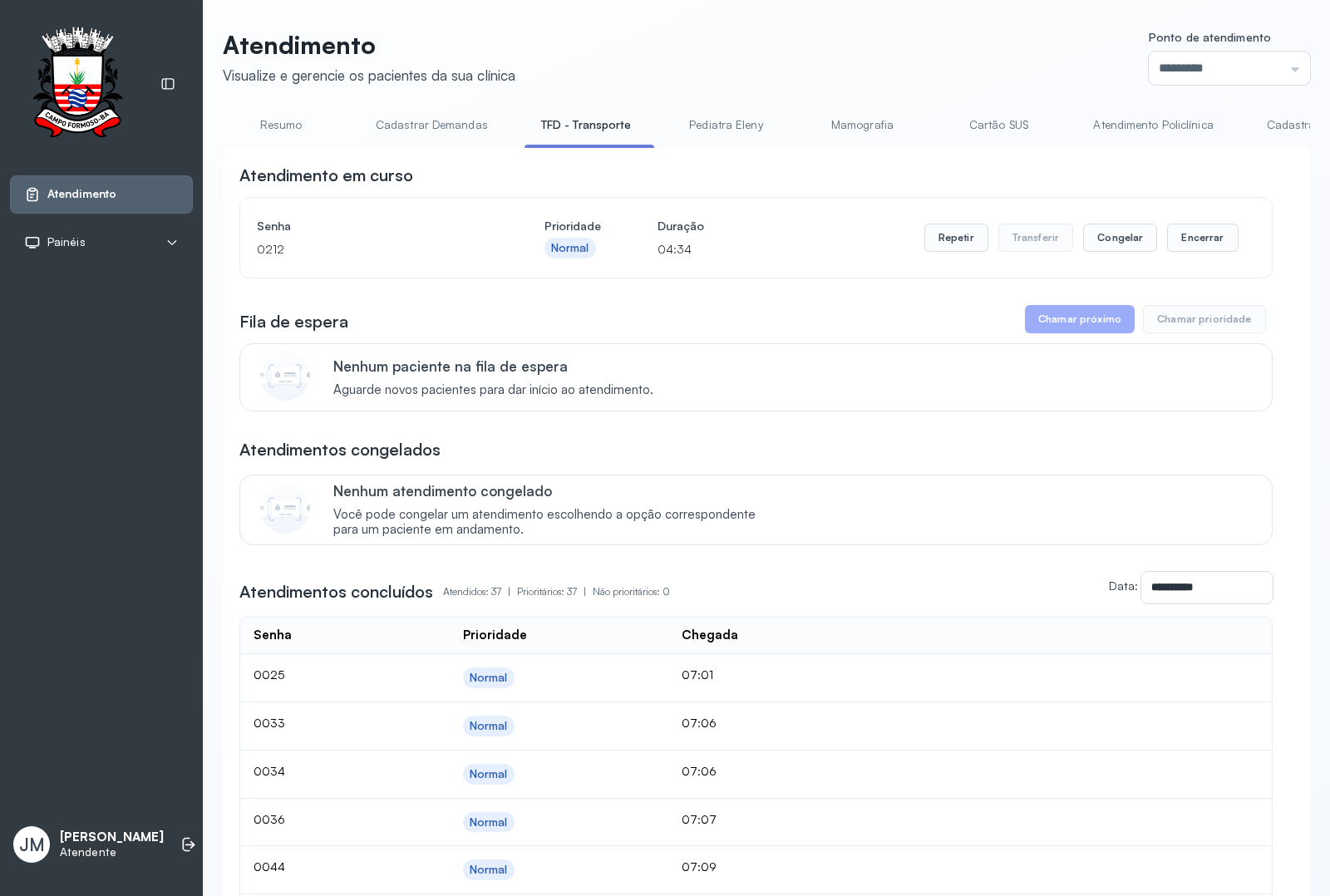
click at [277, 119] on link "Resumo" at bounding box center [281, 125] width 116 height 28
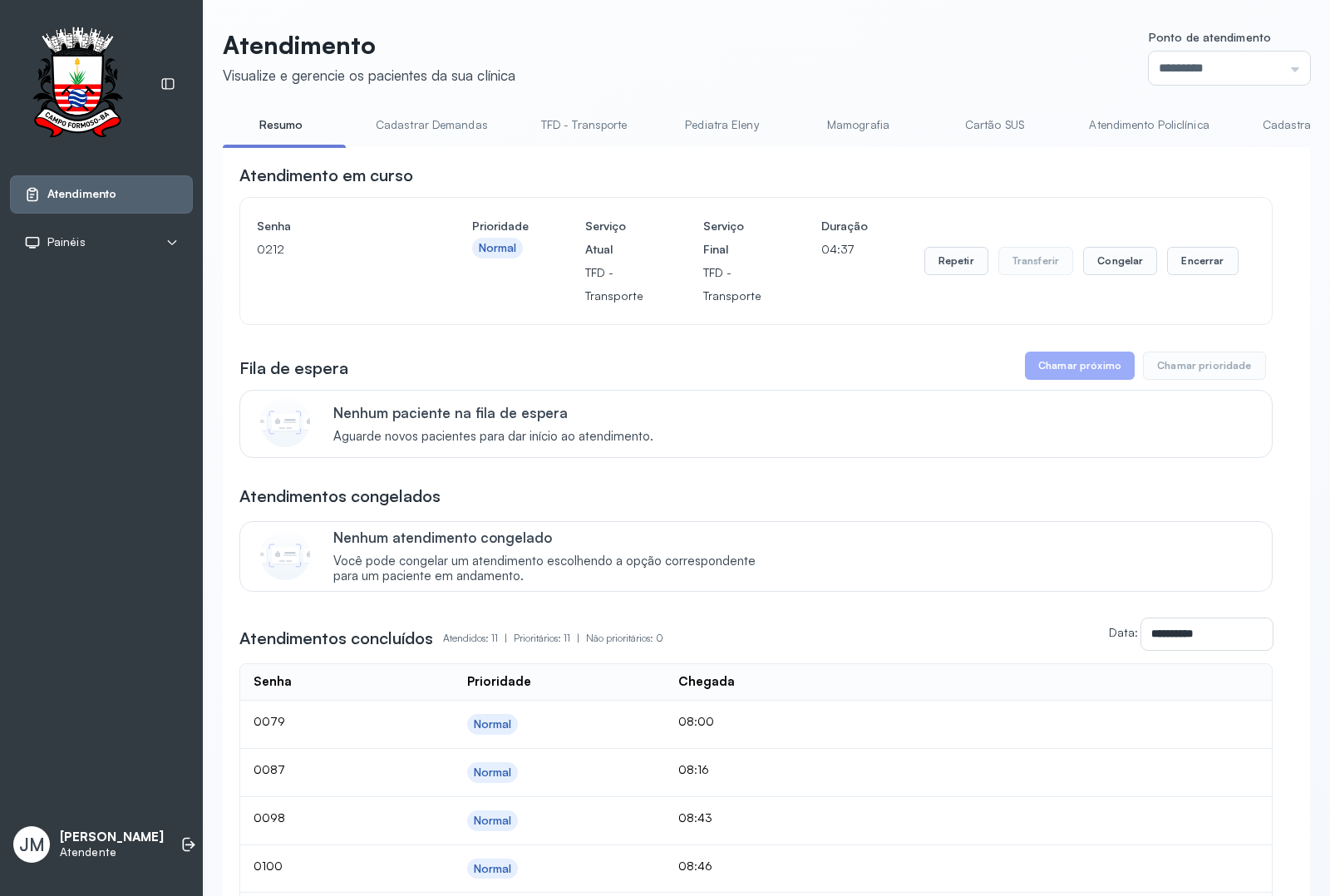
click at [585, 126] on link "TFD - Transporte" at bounding box center [584, 125] width 119 height 28
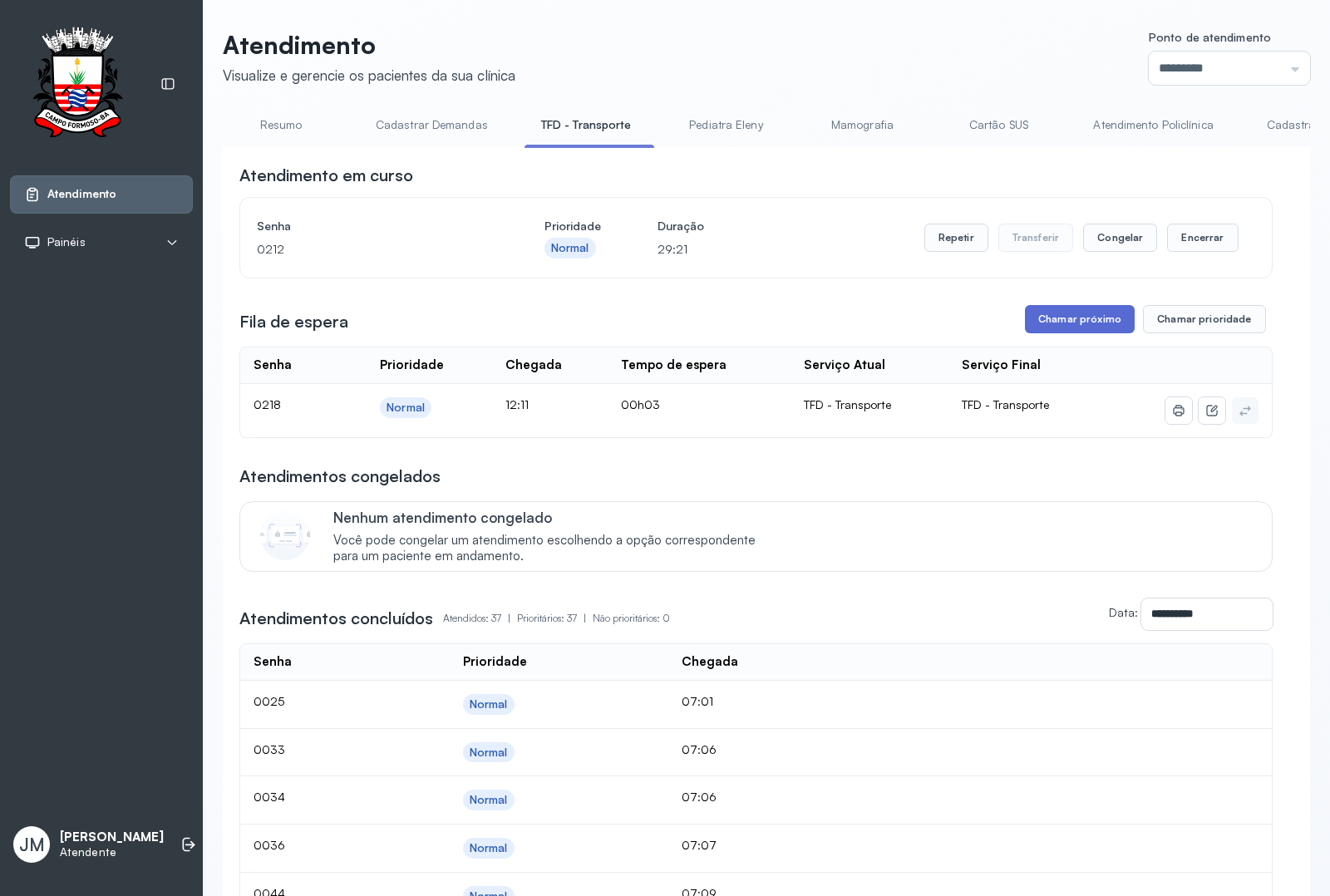
click at [1068, 316] on button "Chamar próximo" at bounding box center [1079, 318] width 109 height 29
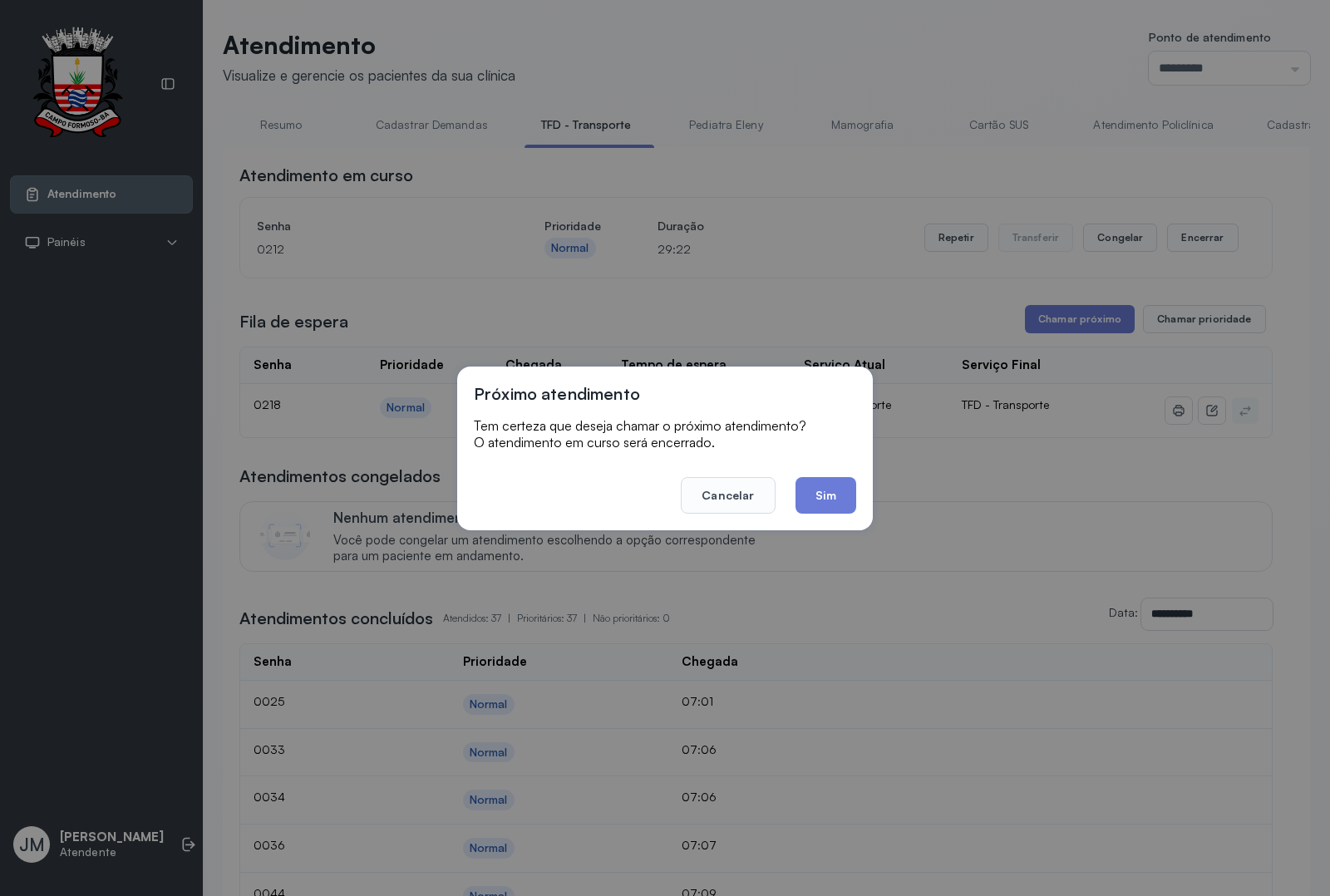
click at [827, 487] on button "Sim" at bounding box center [826, 495] width 61 height 36
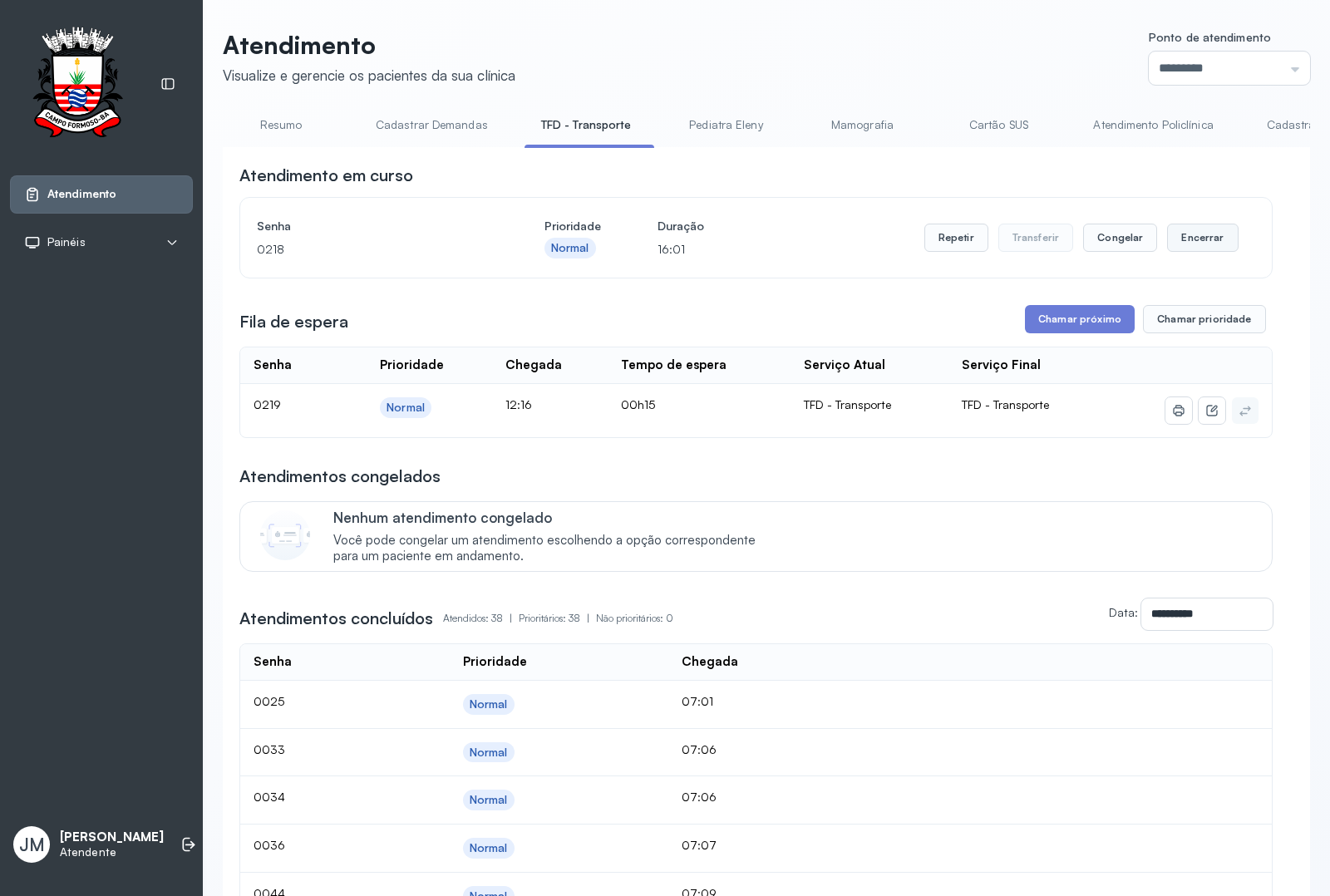
click at [1190, 240] on button "Encerrar" at bounding box center [1202, 238] width 71 height 29
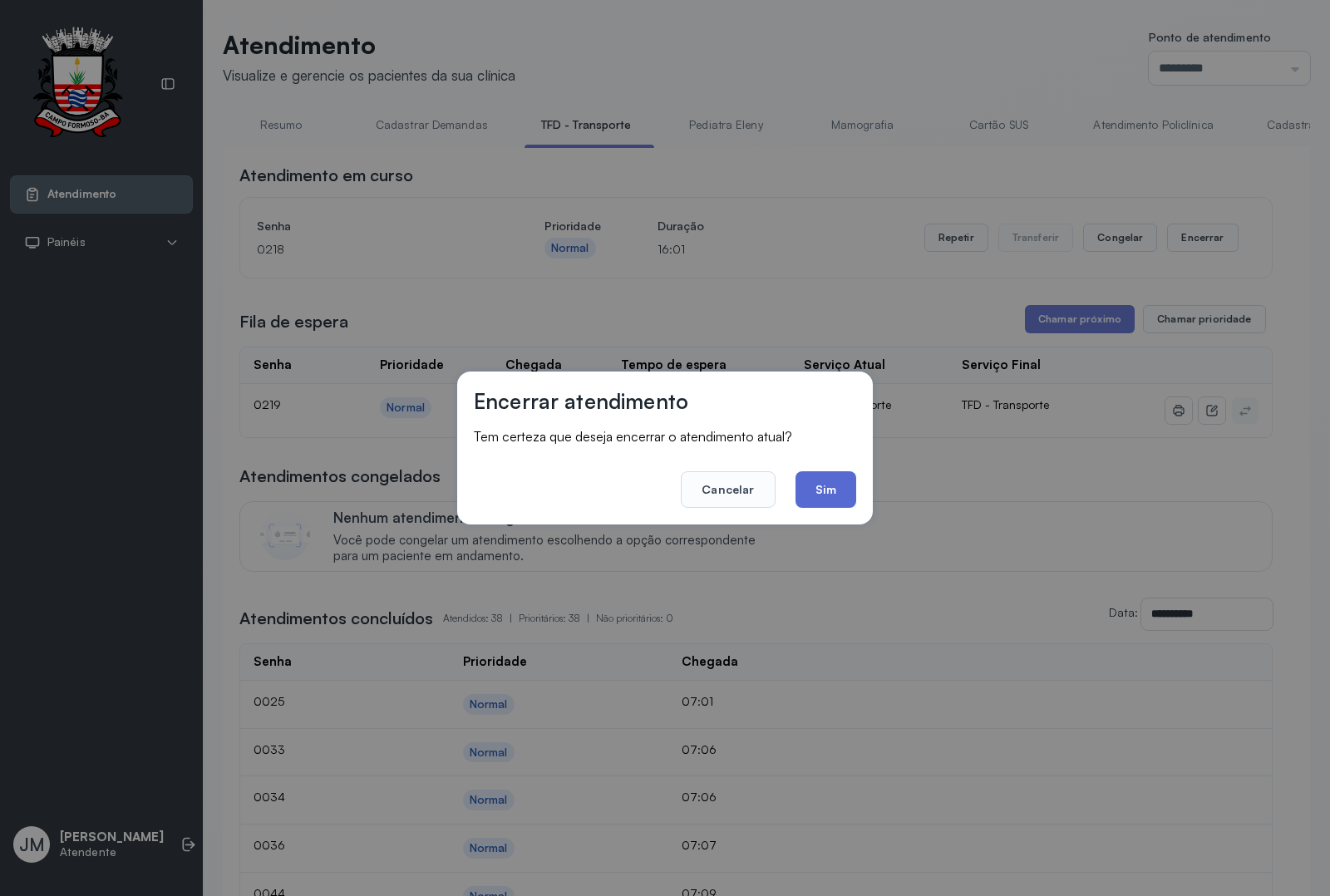
click at [815, 490] on button "Sim" at bounding box center [826, 489] width 61 height 36
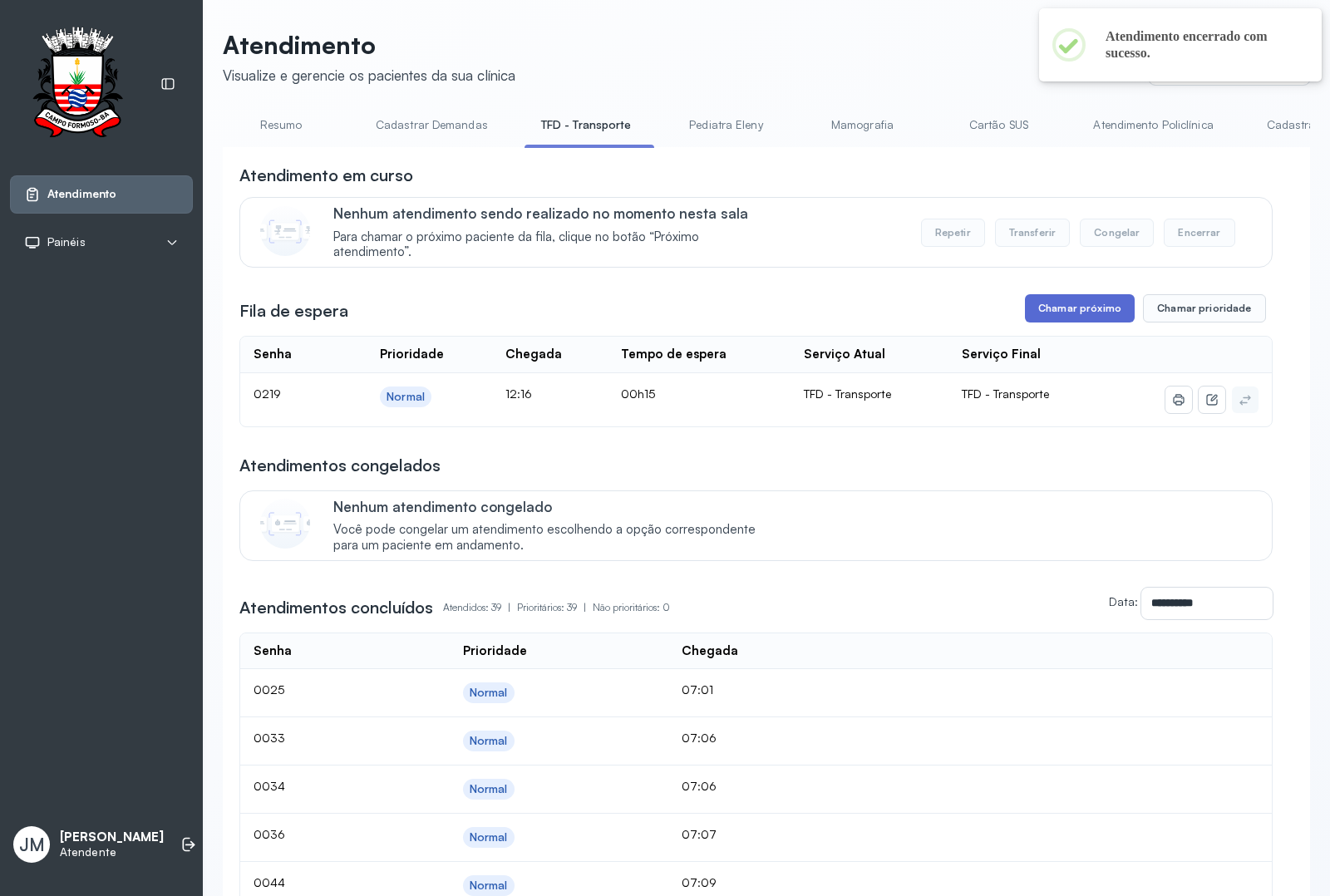
click at [1071, 311] on button "Chamar próximo" at bounding box center [1079, 308] width 109 height 29
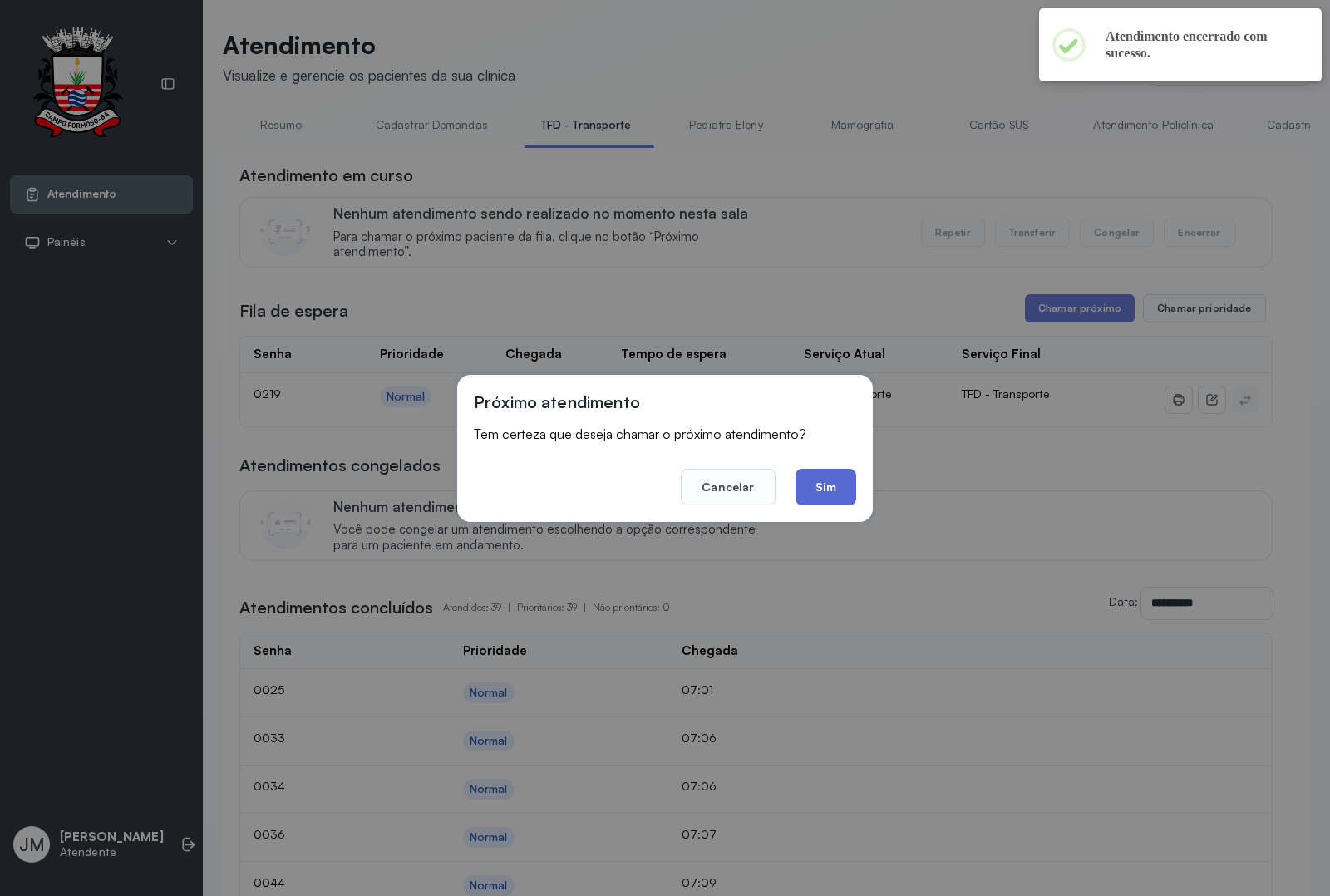
click at [817, 476] on button "Sim" at bounding box center [826, 486] width 61 height 36
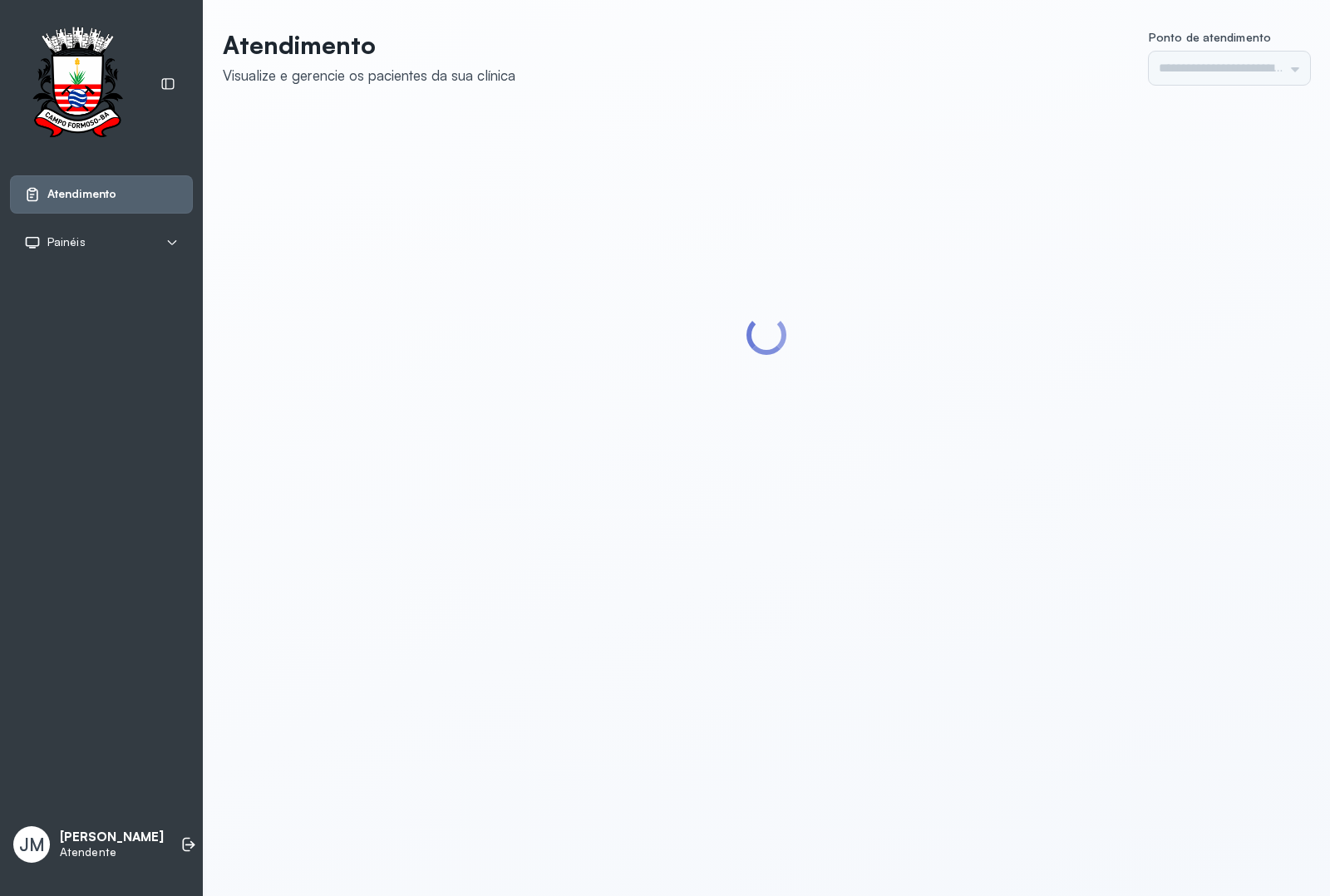
type input "*********"
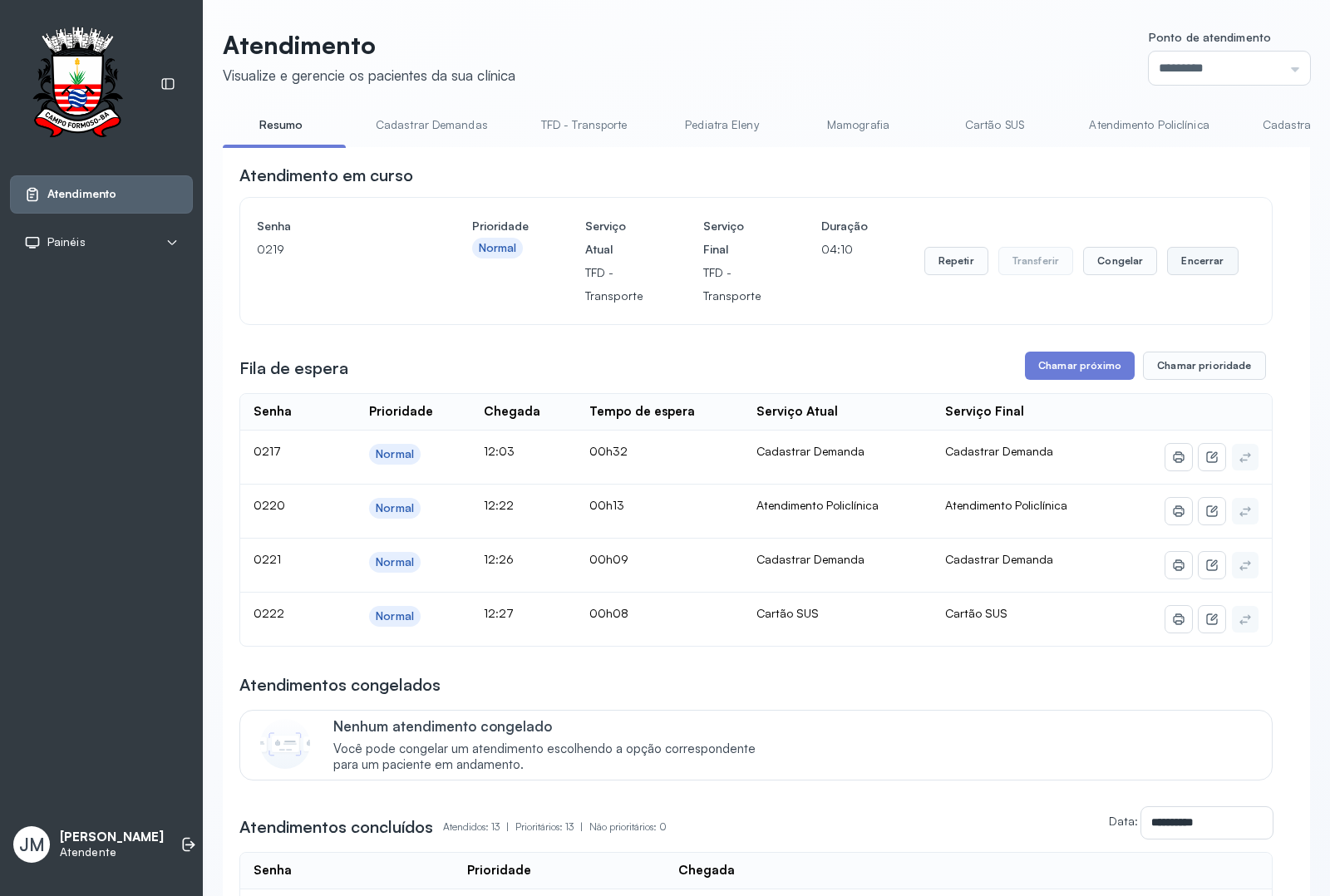
click at [1182, 261] on button "Encerrar" at bounding box center [1202, 260] width 71 height 29
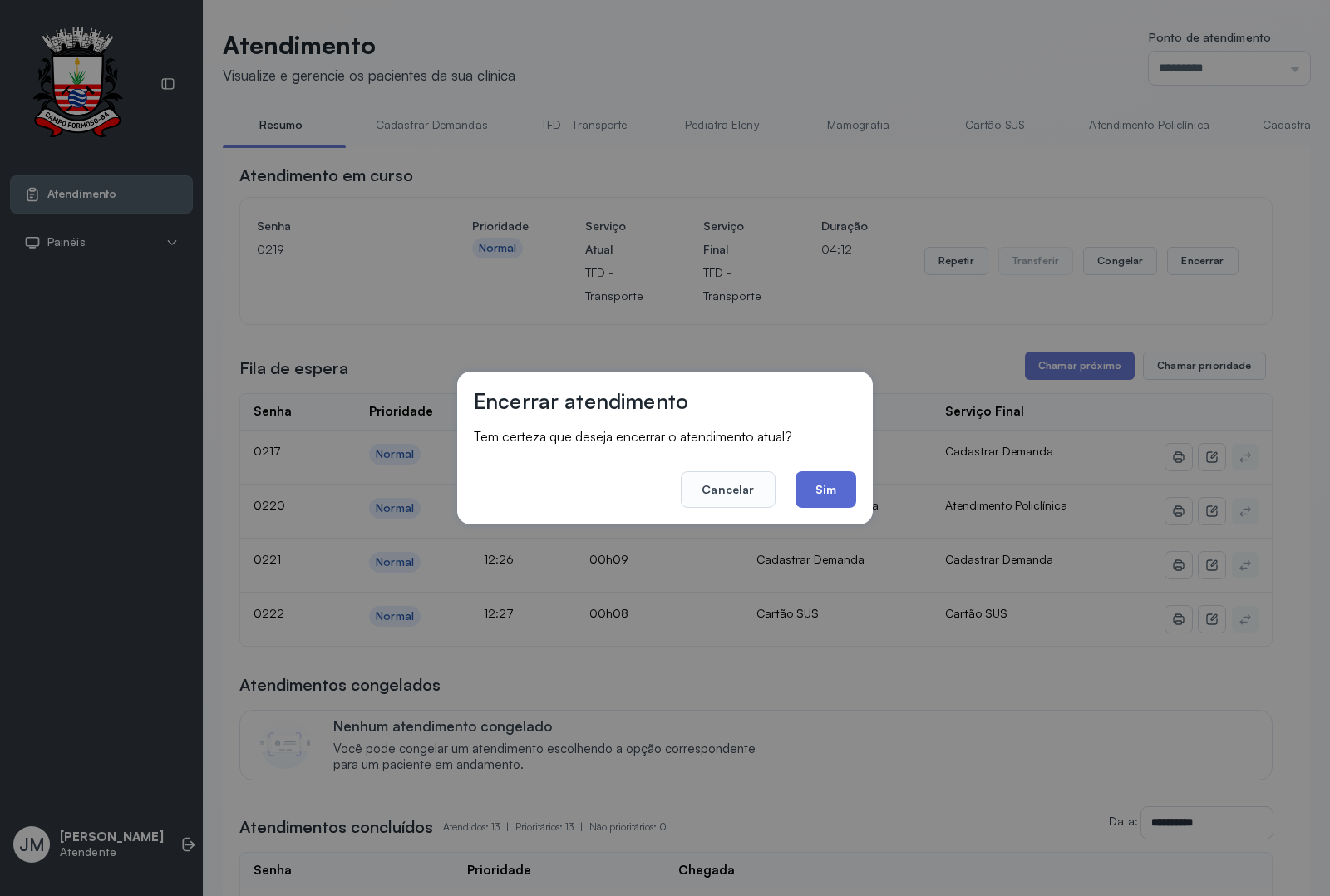
click at [837, 475] on button "Sim" at bounding box center [826, 489] width 61 height 36
